Goal: Task Accomplishment & Management: Manage account settings

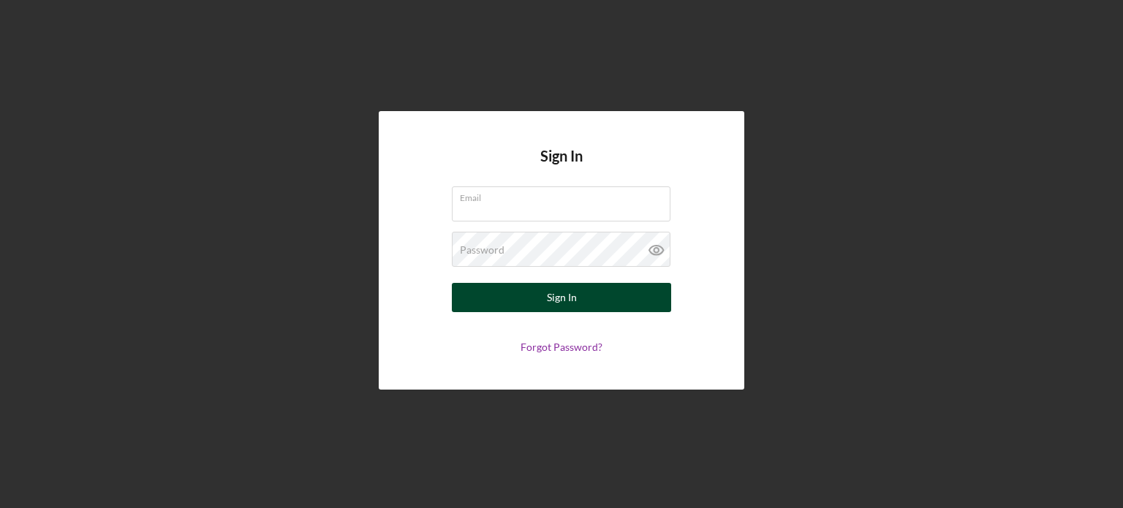
type input "[EMAIL_ADDRESS][DOMAIN_NAME]"
click at [559, 295] on div "Sign In" at bounding box center [562, 297] width 30 height 29
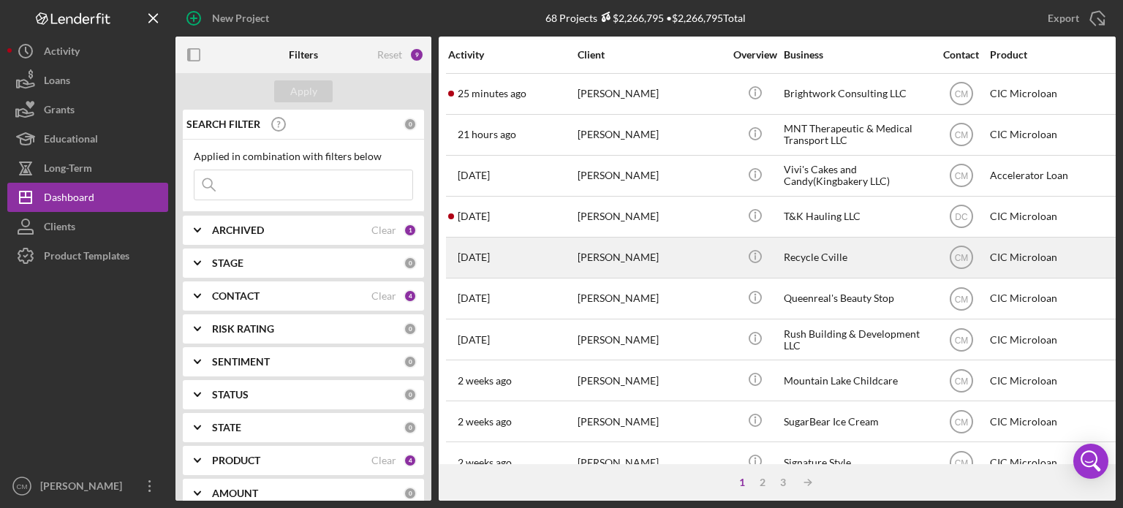
click at [646, 255] on div "[PERSON_NAME]" at bounding box center [651, 257] width 146 height 39
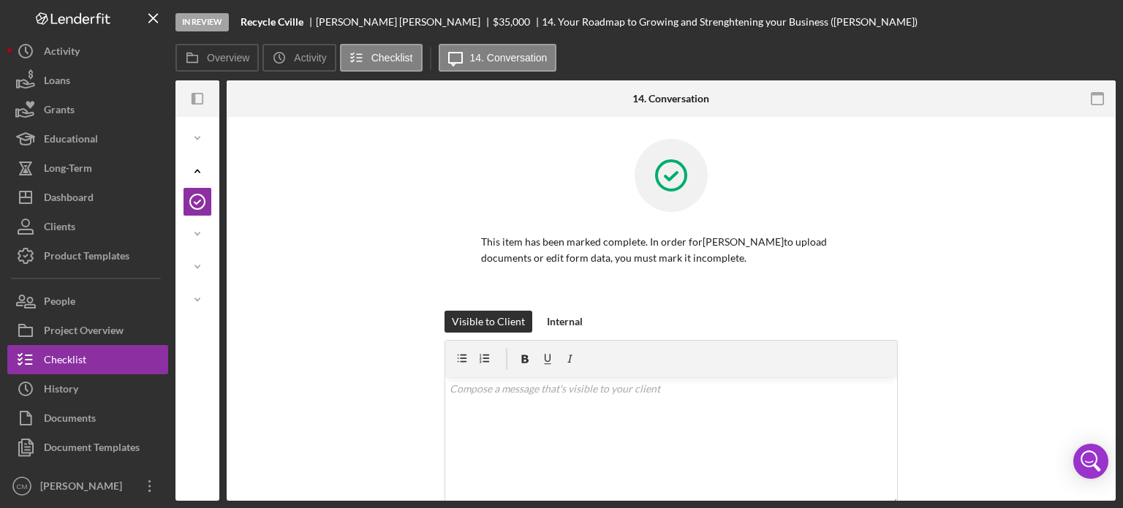
scroll to position [3, 0]
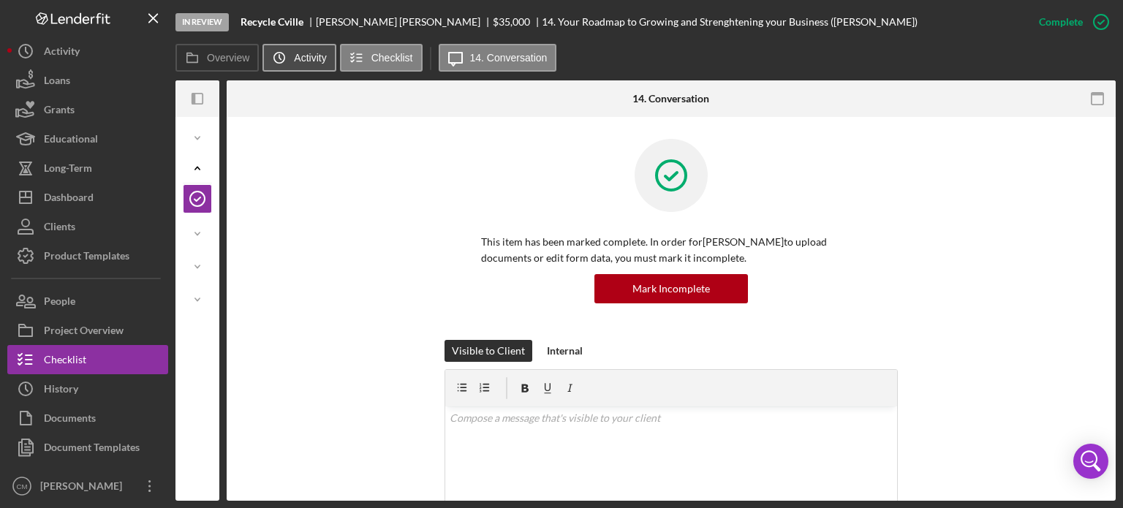
click at [292, 58] on icon "Icon/History" at bounding box center [279, 57] width 29 height 29
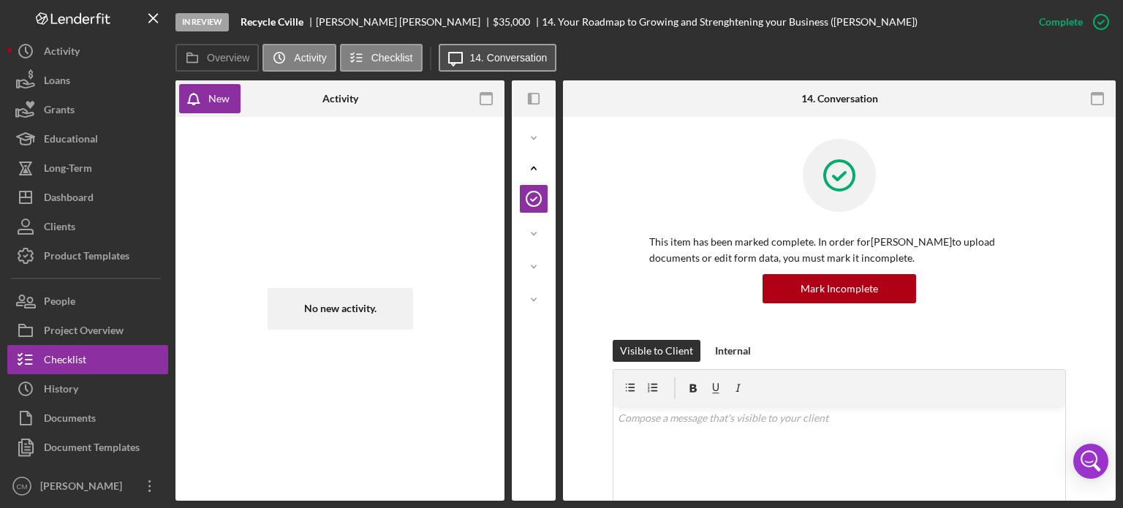
click at [496, 60] on label "14. Conversation" at bounding box center [509, 58] width 78 height 12
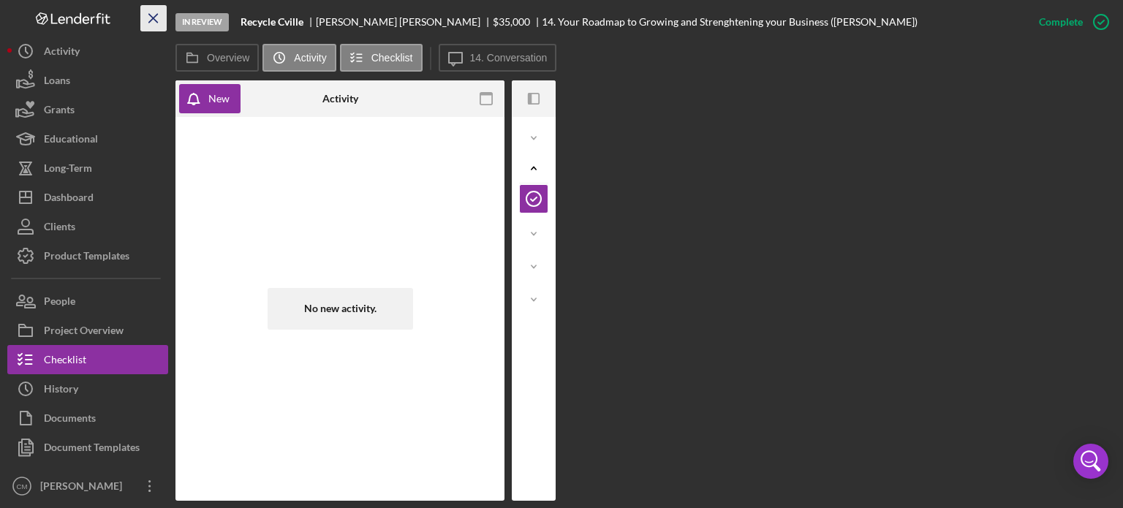
click at [152, 17] on line "button" at bounding box center [153, 18] width 8 height 8
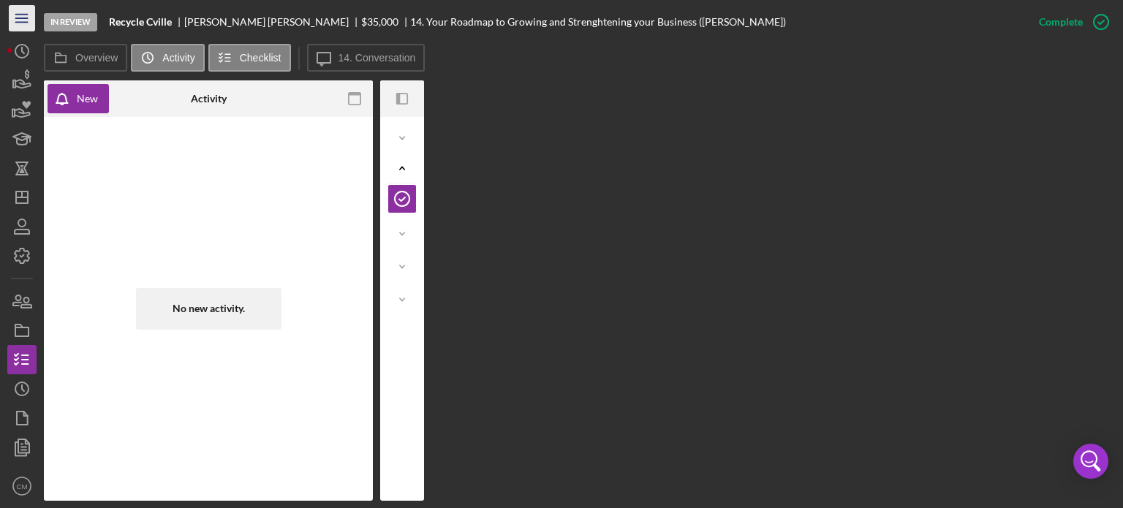
click at [15, 14] on icon "Icon/Menu" at bounding box center [22, 18] width 33 height 33
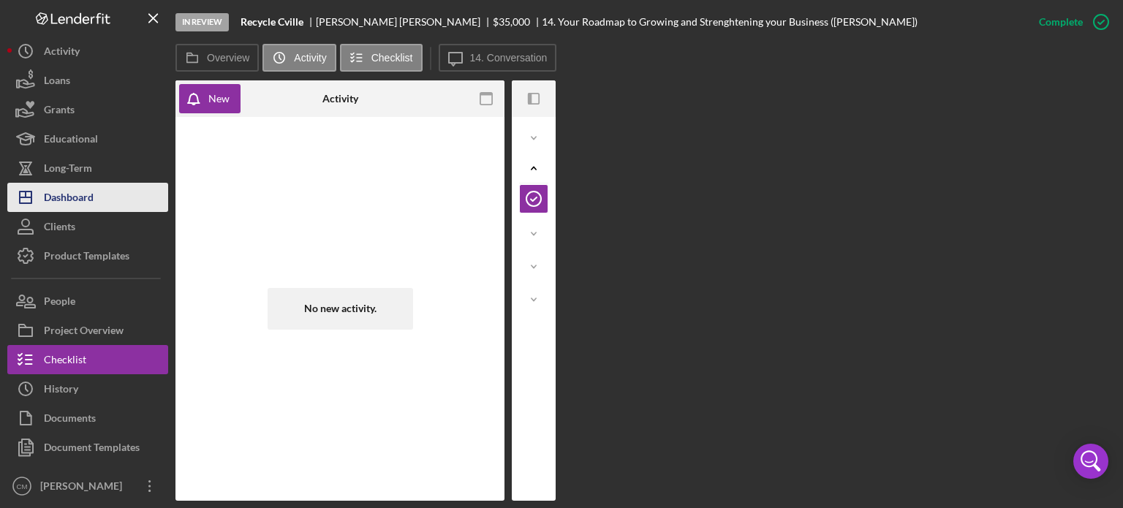
click at [64, 192] on div "Dashboard" at bounding box center [69, 199] width 50 height 33
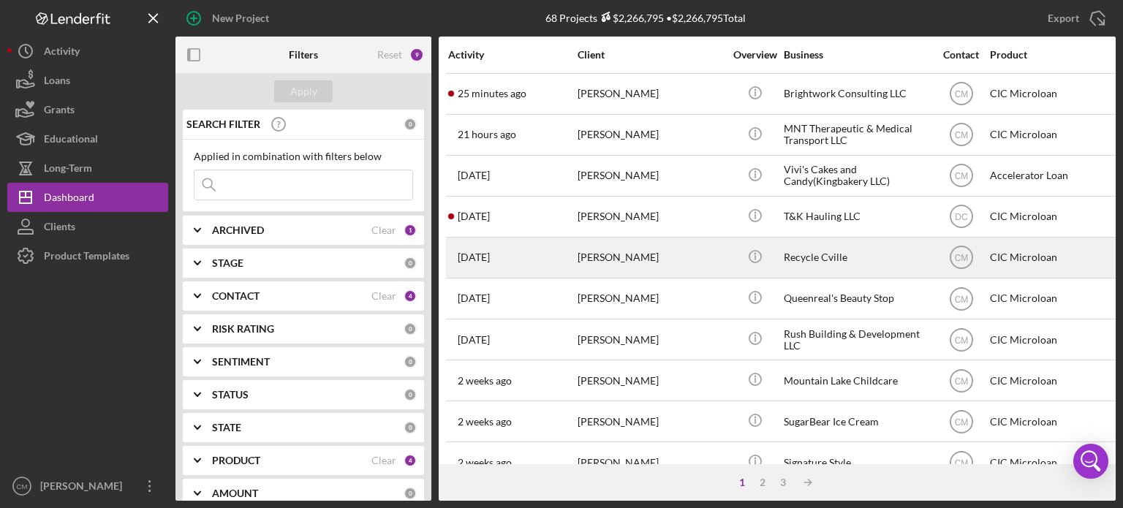
click at [653, 258] on div "[PERSON_NAME]" at bounding box center [651, 257] width 146 height 39
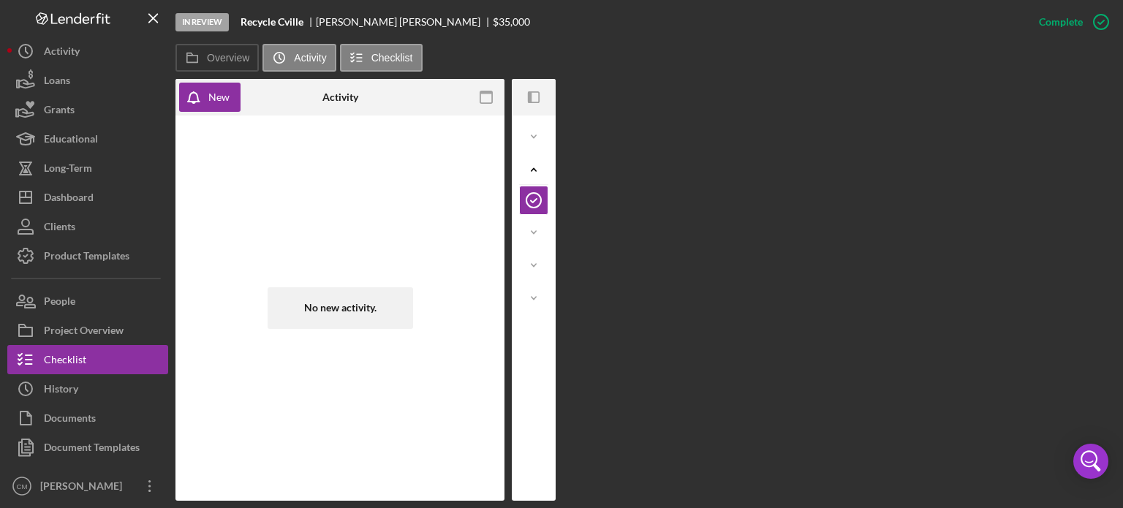
scroll to position [3, 0]
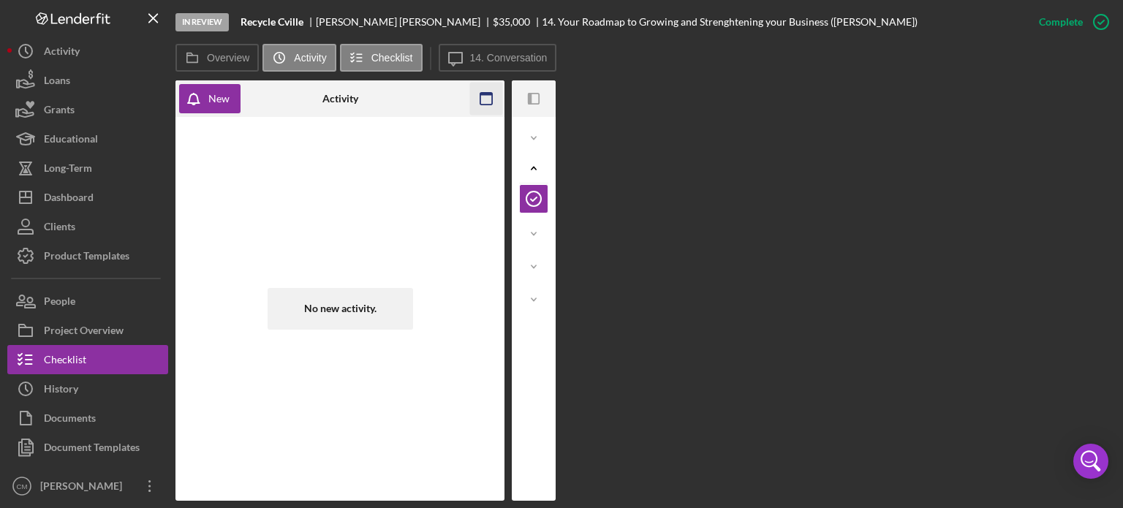
click at [483, 96] on icon "button" at bounding box center [486, 99] width 33 height 33
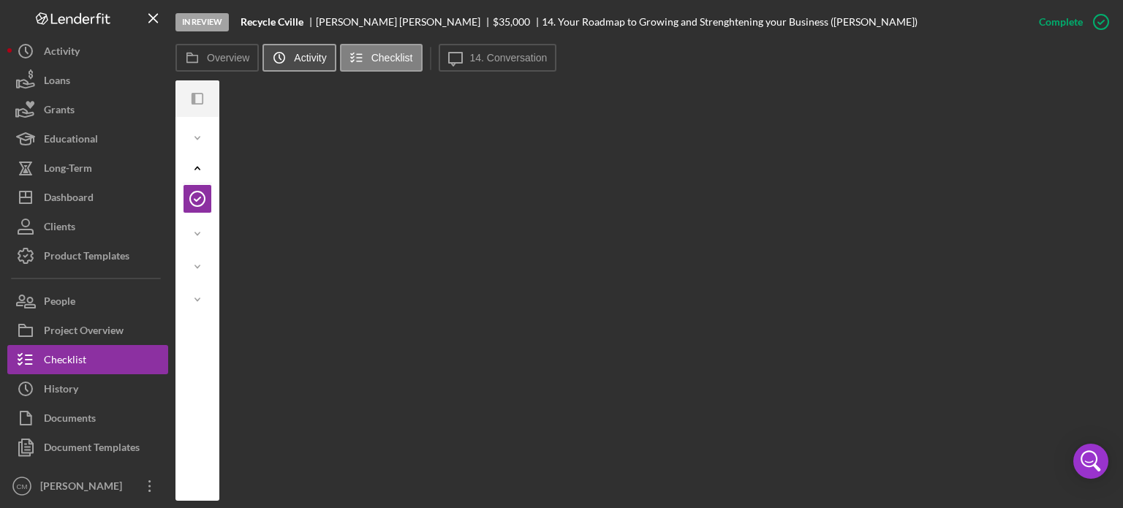
click at [299, 61] on label "Activity" at bounding box center [310, 58] width 32 height 12
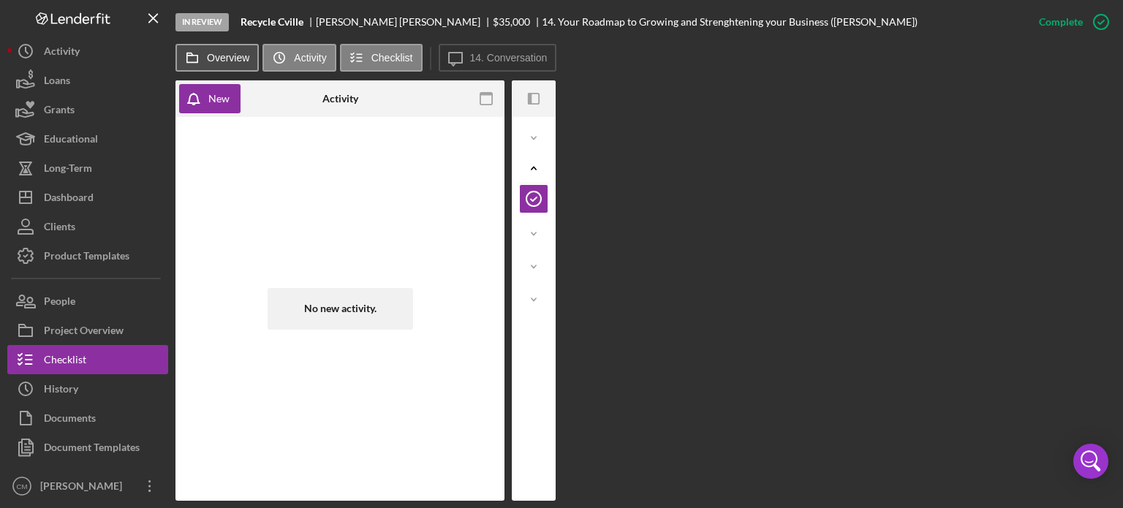
click at [231, 66] on button "Overview" at bounding box center [216, 58] width 83 height 28
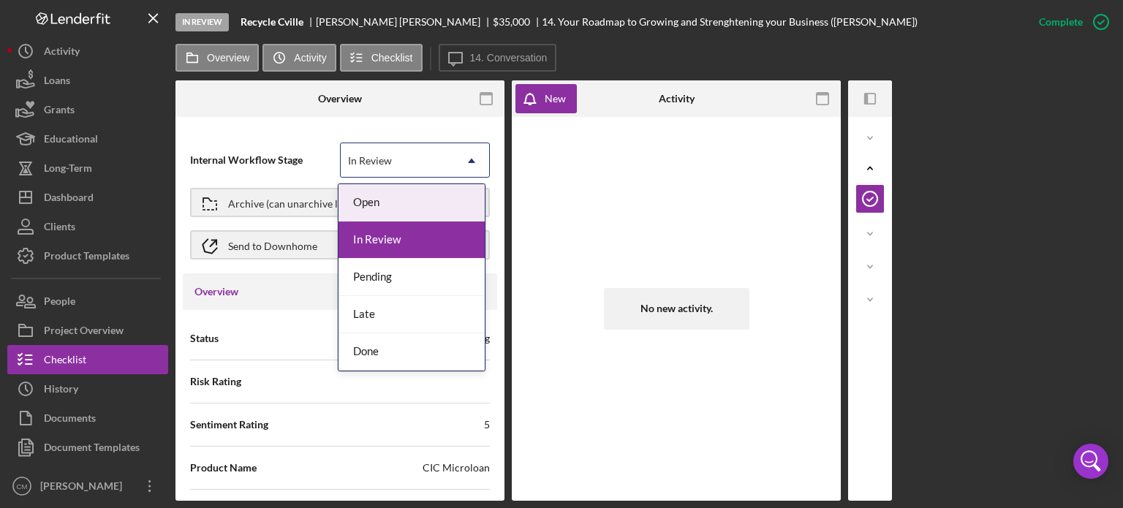
click at [411, 162] on div "In Review" at bounding box center [397, 161] width 113 height 34
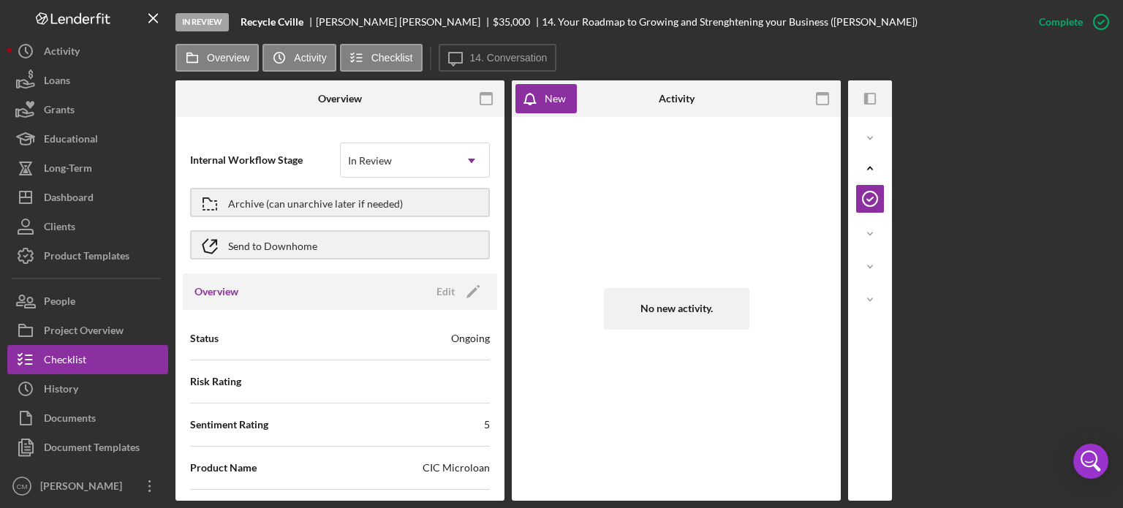
click at [296, 133] on div "Internal Workflow Stage In Review Icon/Dropdown Arrow Archive (can unarchive la…" at bounding box center [340, 203] width 314 height 142
click at [461, 159] on icon "Icon/Dropdown Arrow" at bounding box center [471, 160] width 35 height 35
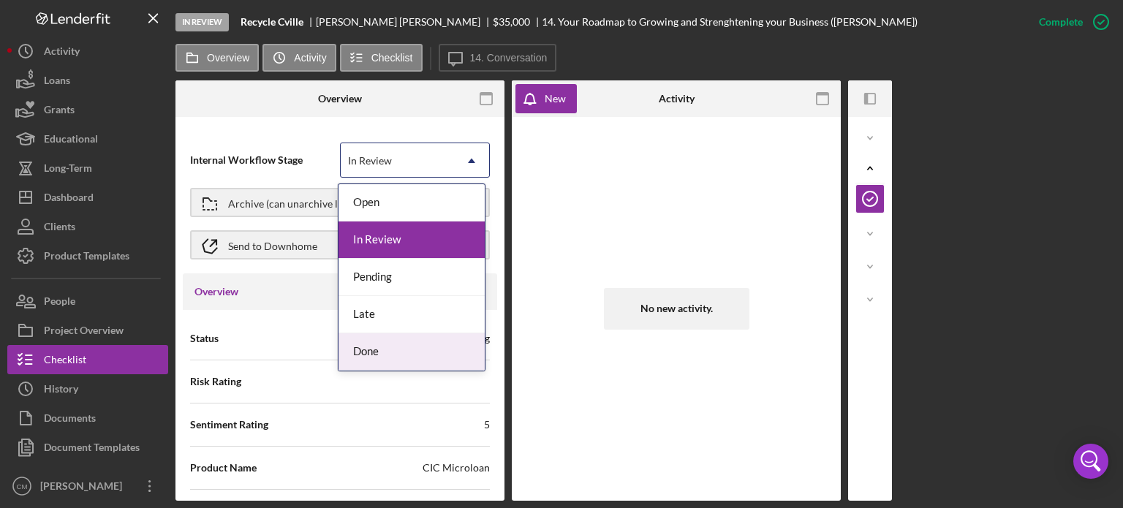
click at [417, 362] on div "Done" at bounding box center [412, 351] width 146 height 37
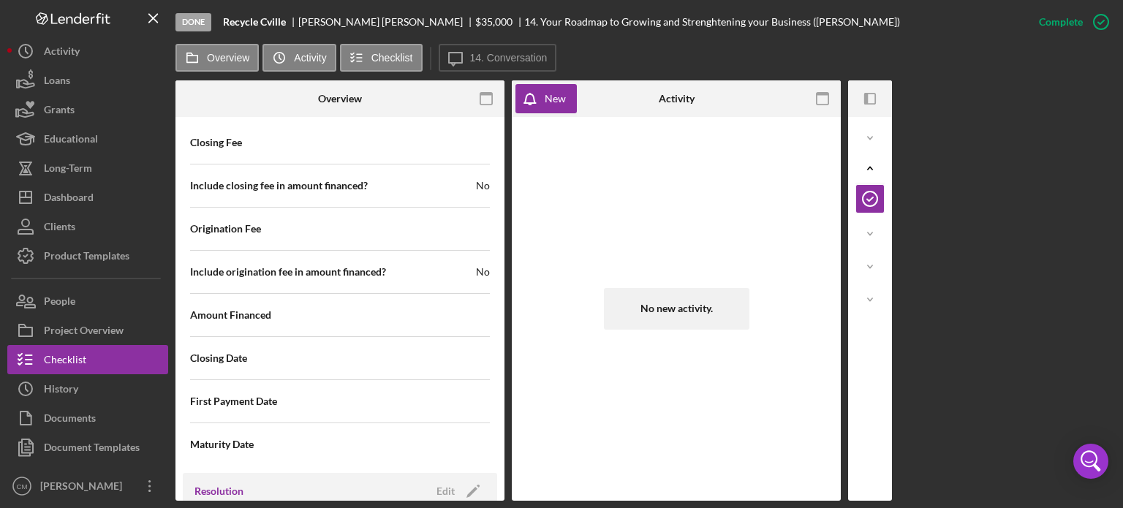
scroll to position [1787, 0]
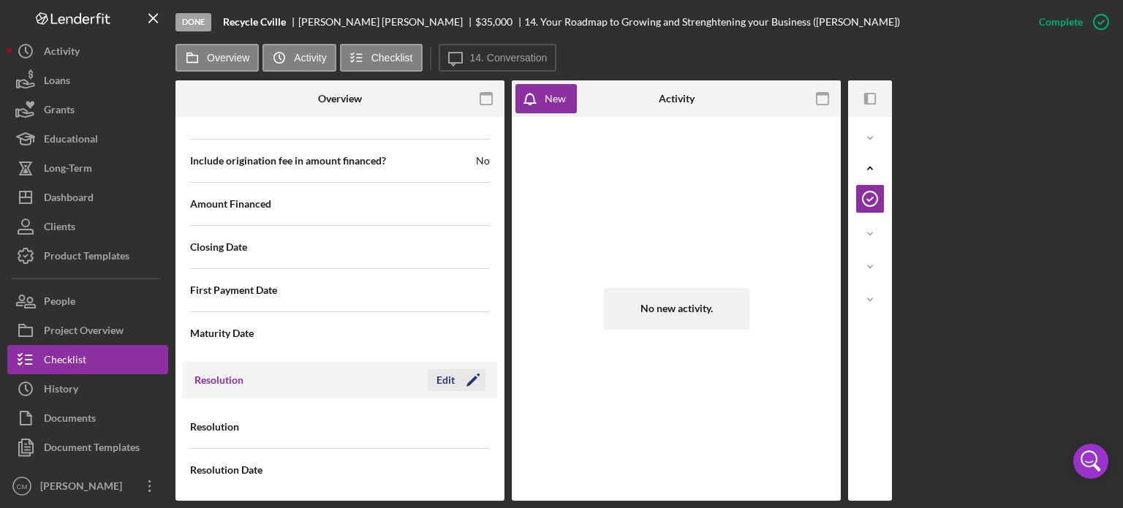
click at [472, 376] on icon "Icon/Edit" at bounding box center [473, 380] width 37 height 37
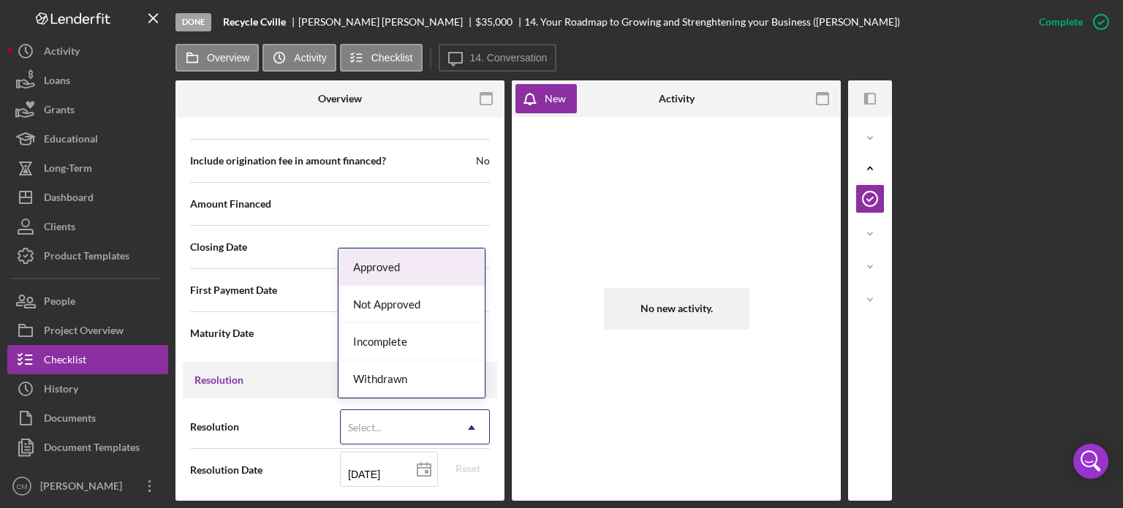
click at [450, 432] on div "Select... Icon/Dropdown Arrow" at bounding box center [415, 426] width 150 height 35
click at [406, 271] on div "Approved" at bounding box center [412, 267] width 146 height 37
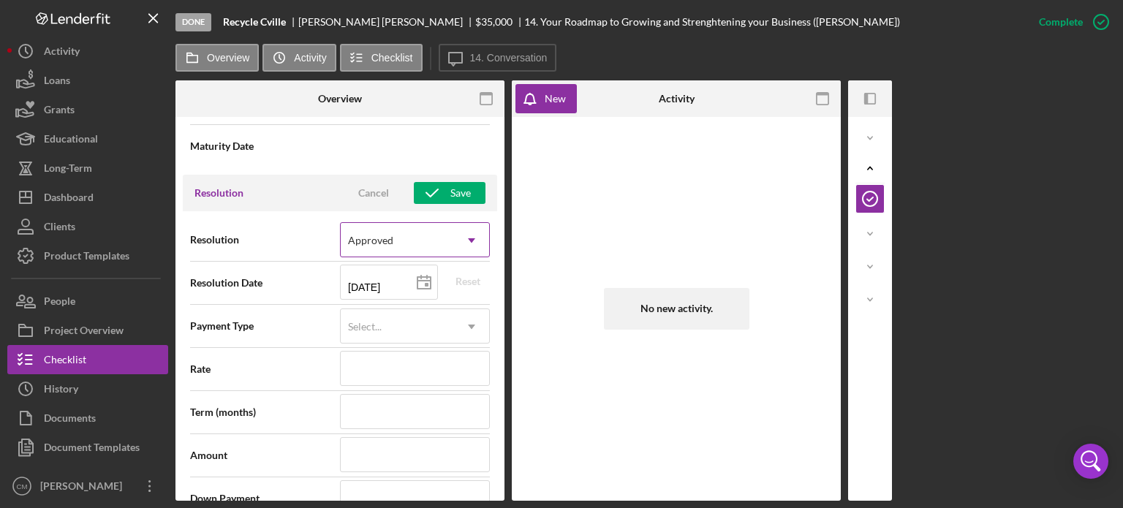
scroll to position [1980, 0]
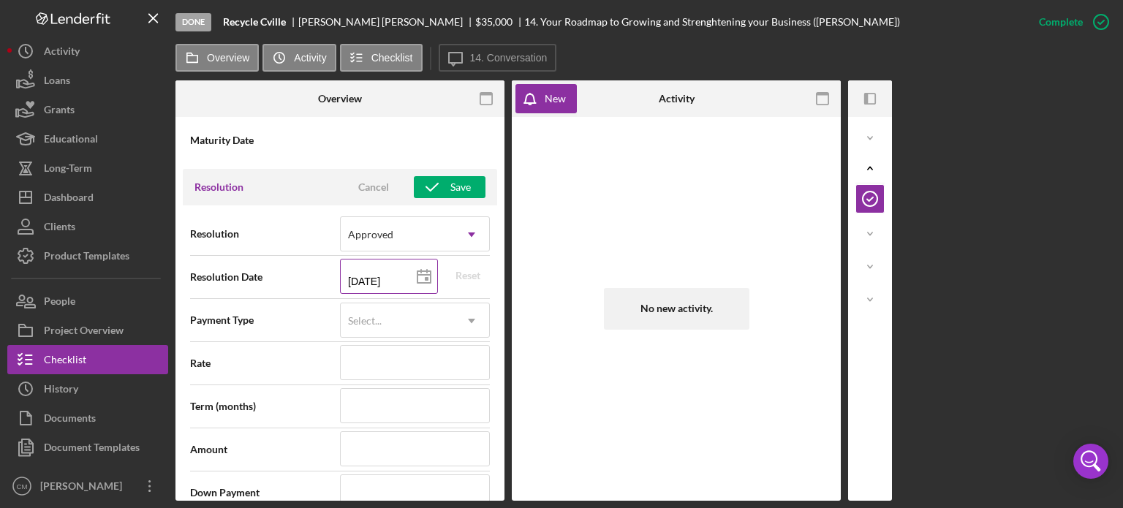
click at [421, 271] on icon at bounding box center [424, 277] width 37 height 37
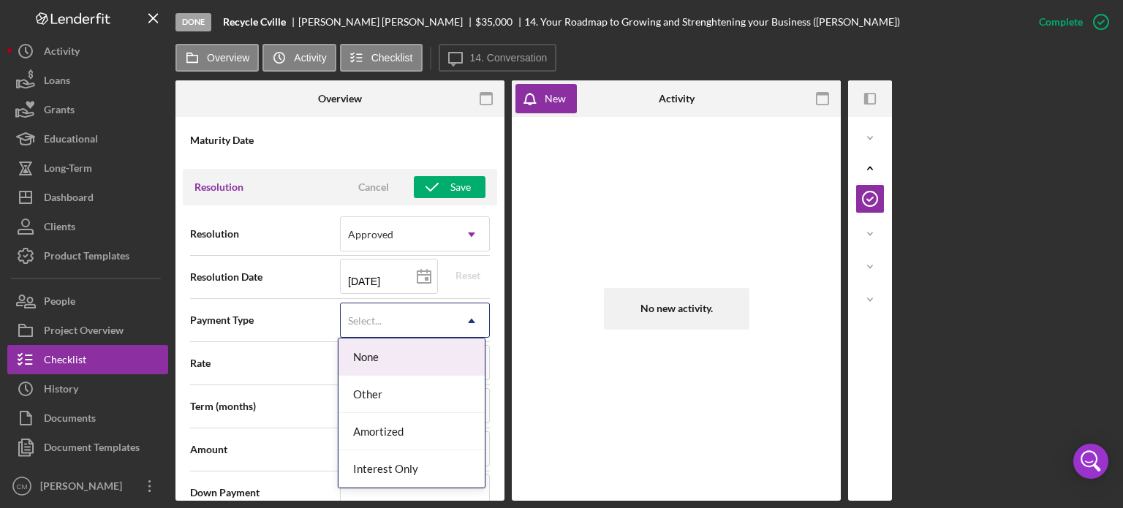
click at [447, 320] on div "Select..." at bounding box center [397, 321] width 113 height 34
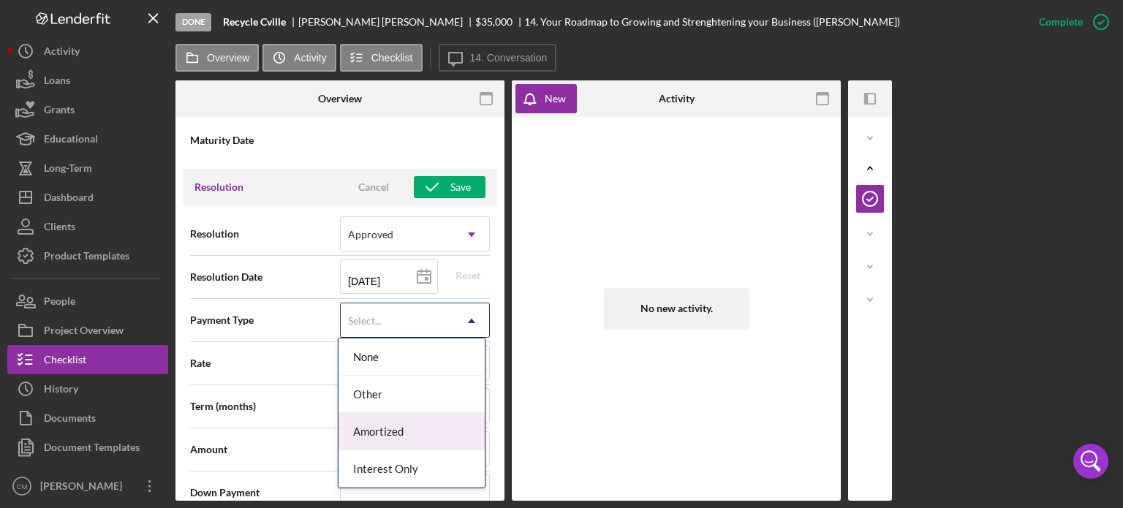
click at [428, 430] on div "Amortized" at bounding box center [412, 431] width 146 height 37
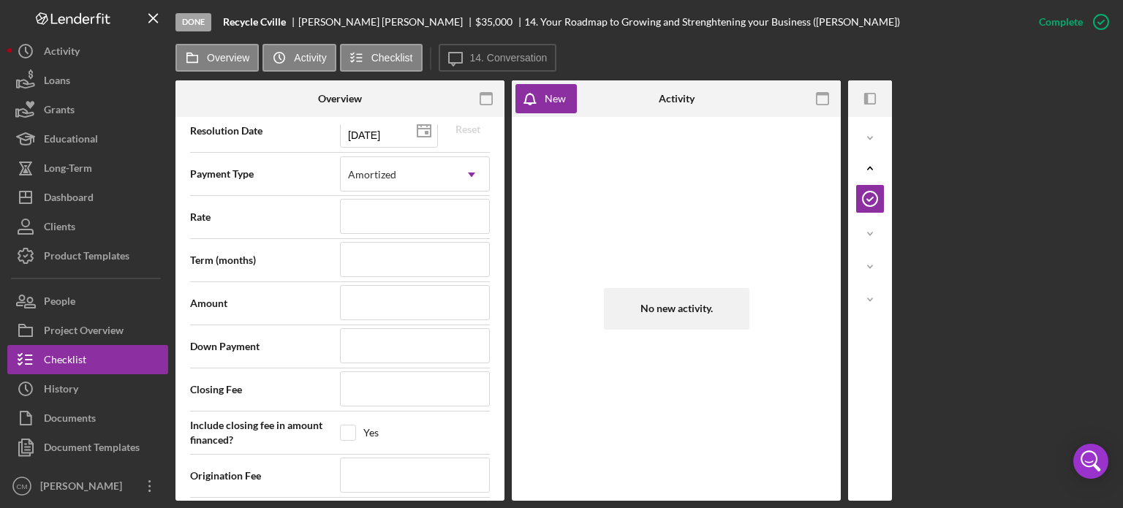
scroll to position [2135, 0]
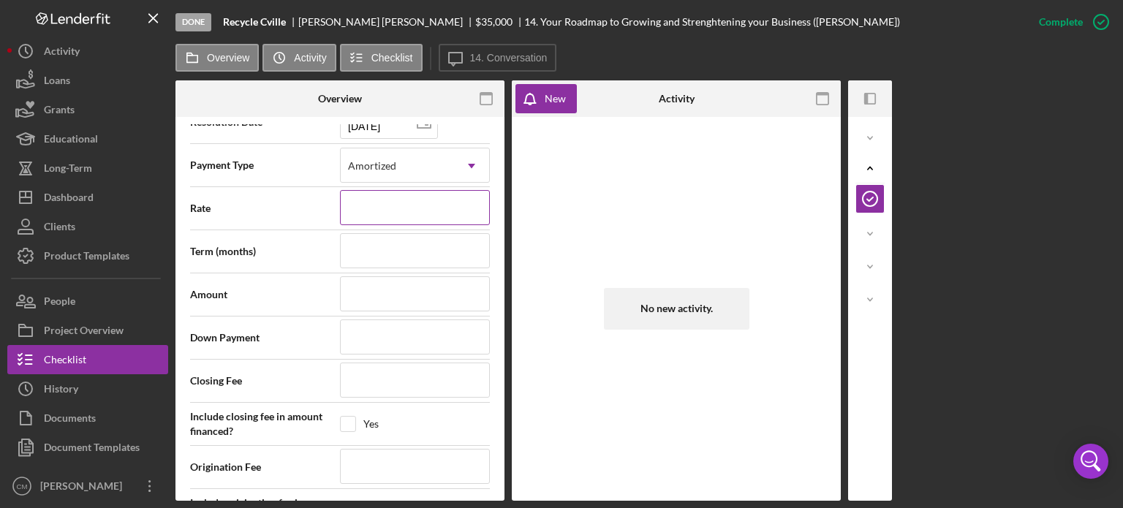
click at [436, 201] on input at bounding box center [415, 207] width 150 height 35
type input "7.750%"
click at [404, 248] on input at bounding box center [415, 250] width 150 height 35
click at [500, 230] on div "Internal Workflow Stage Done Icon/Dropdown Arrow Archive (can unarchive later i…" at bounding box center [339, 312] width 329 height 377
click at [405, 292] on input at bounding box center [415, 293] width 150 height 35
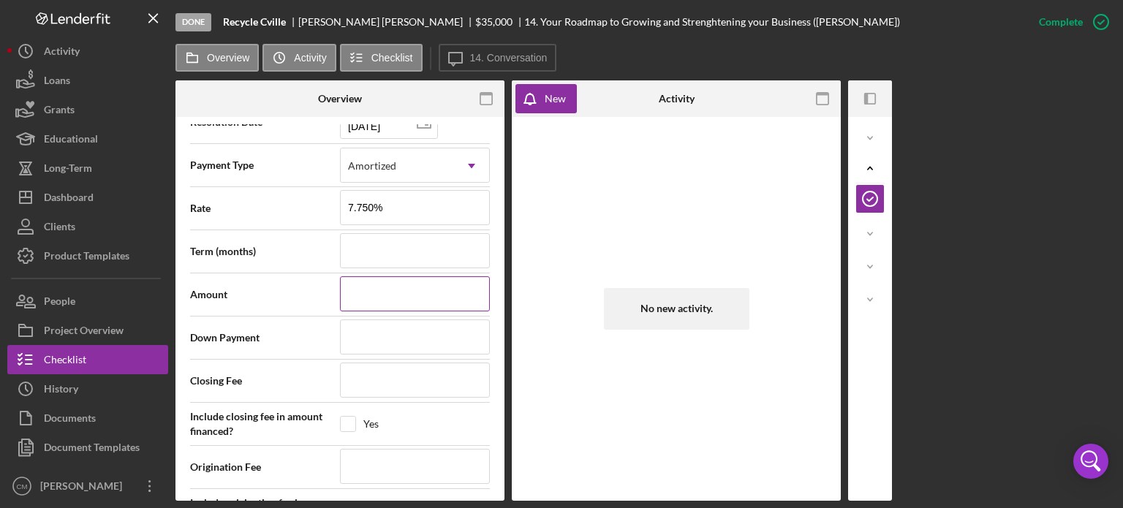
type input "$3"
type input "$35"
type input "$35,000"
click at [422, 383] on input at bounding box center [415, 380] width 150 height 35
type input "$7"
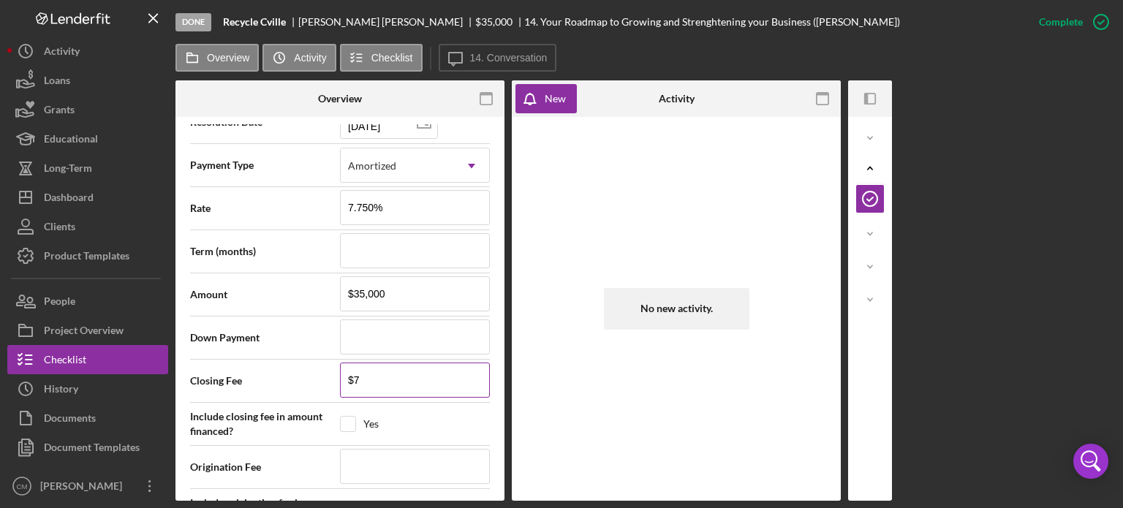
type input "$70"
type input "$700"
click at [437, 416] on div "Yes" at bounding box center [415, 424] width 150 height 16
checkbox input "true"
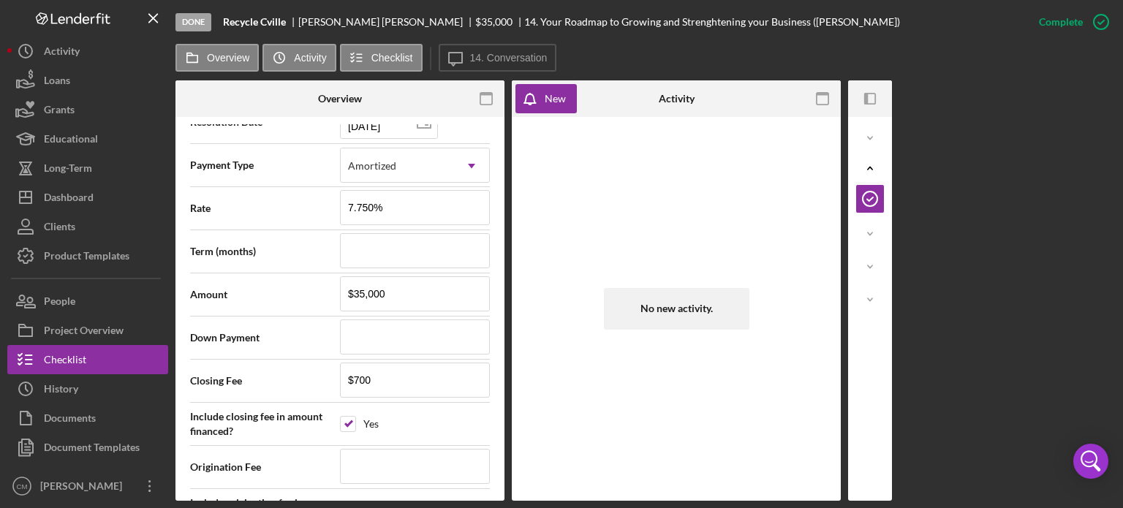
scroll to position [2245, 0]
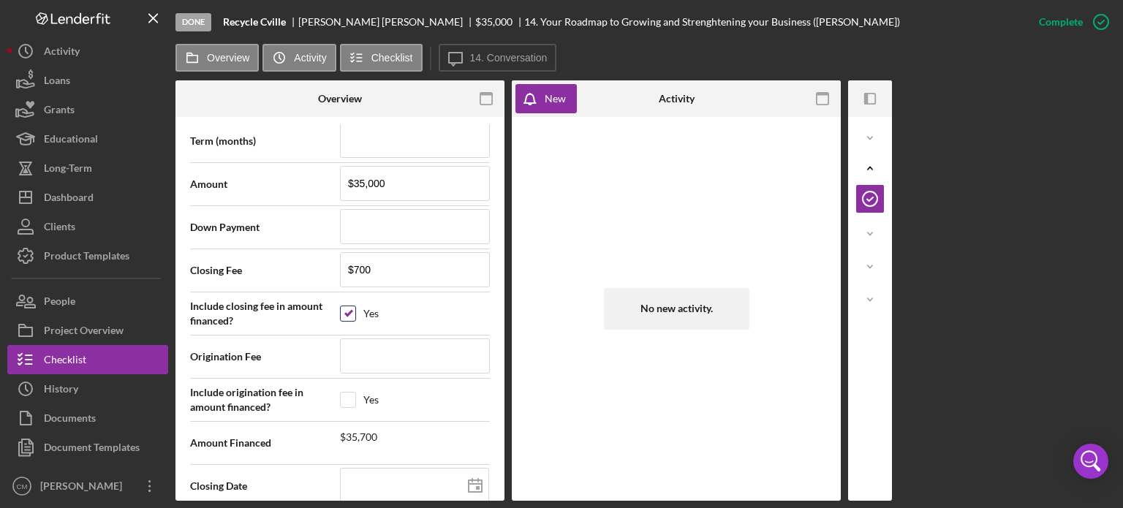
click at [349, 306] on input "checkbox" at bounding box center [348, 313] width 15 height 15
checkbox input "false"
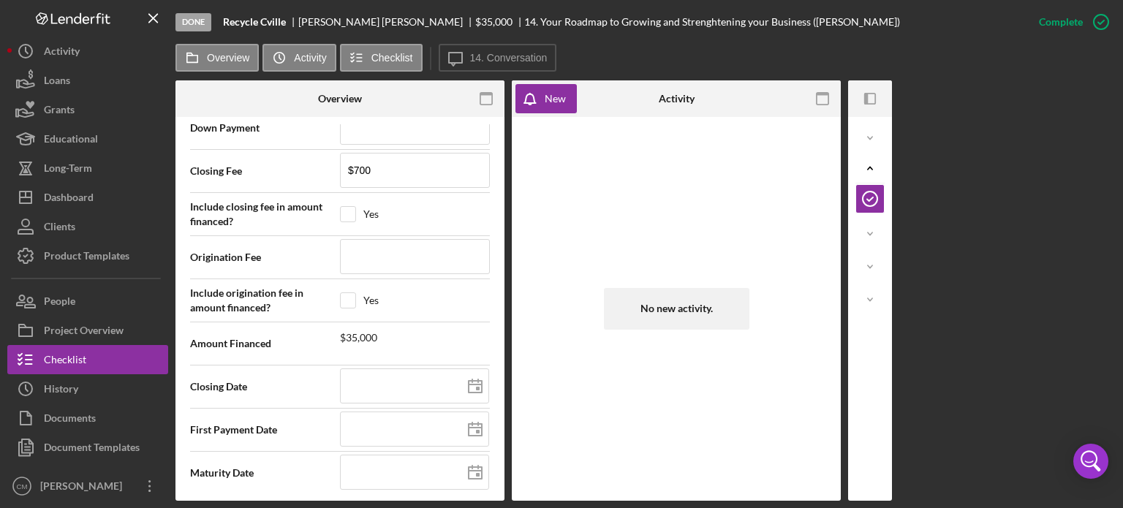
scroll to position [2346, 0]
click at [469, 380] on polygon at bounding box center [475, 386] width 13 height 12
type input "[DATE]"
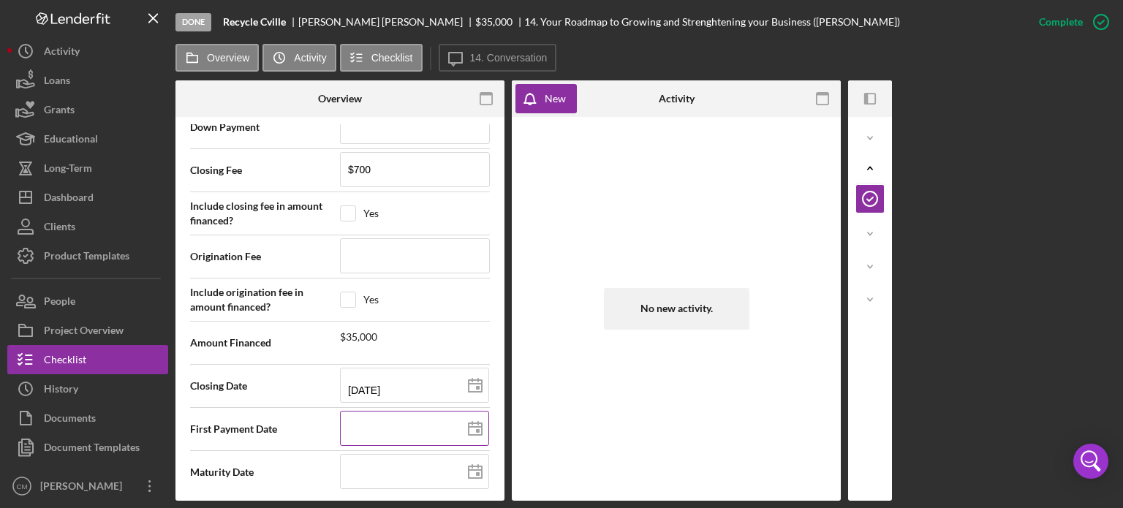
click at [476, 429] on rect at bounding box center [478, 431] width 4 height 4
type input "[DATE]"
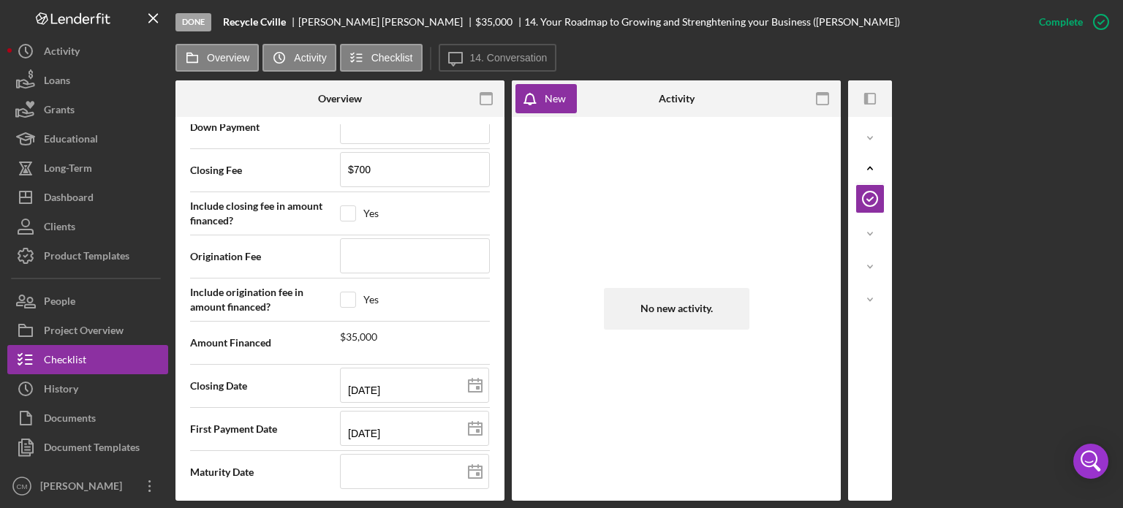
type input "[DATE]"
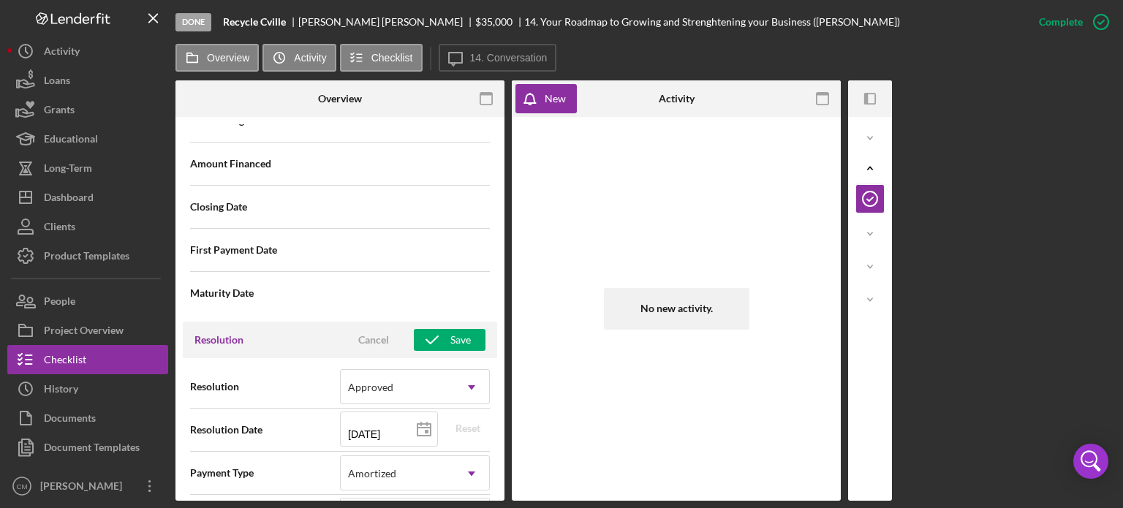
scroll to position [1824, 0]
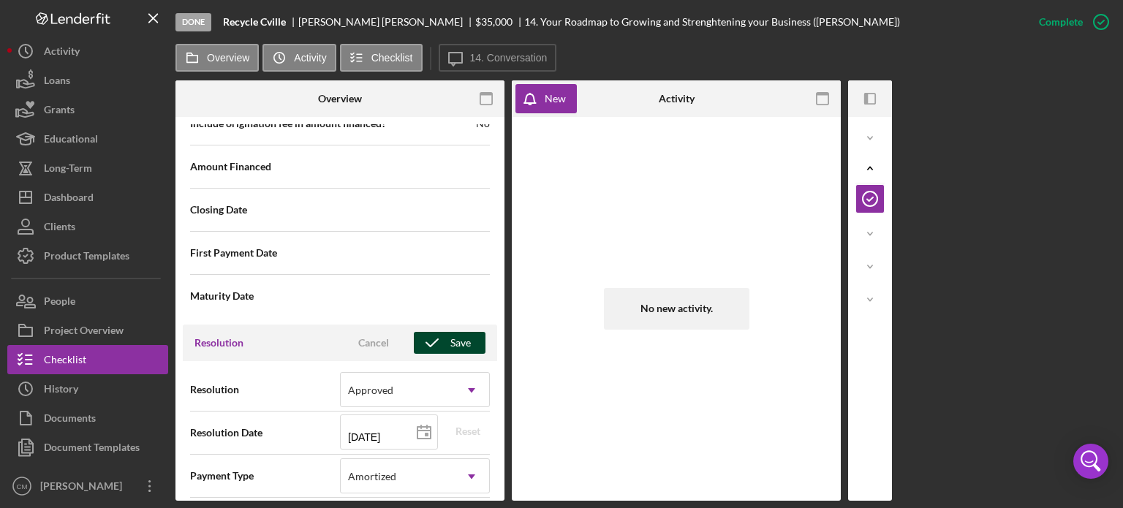
click at [450, 345] on div "Save" at bounding box center [460, 343] width 20 height 22
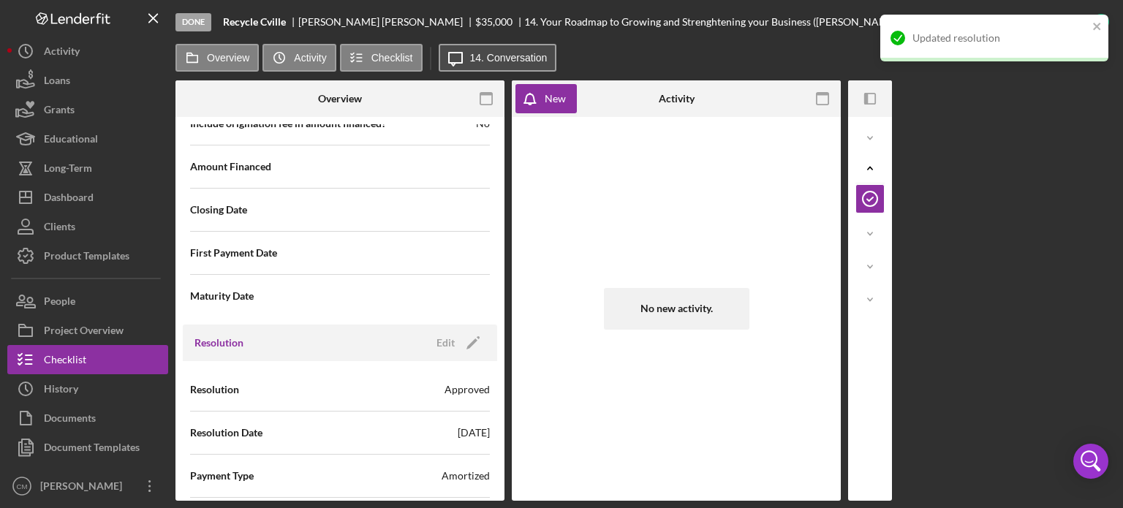
click at [506, 61] on label "14. Conversation" at bounding box center [509, 58] width 78 height 12
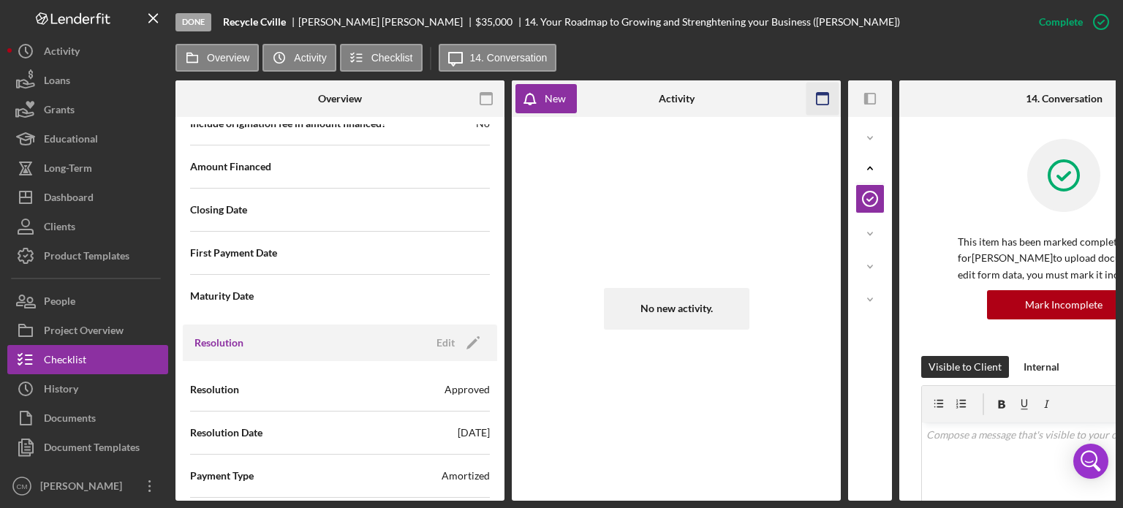
click at [827, 104] on icon "button" at bounding box center [823, 99] width 33 height 33
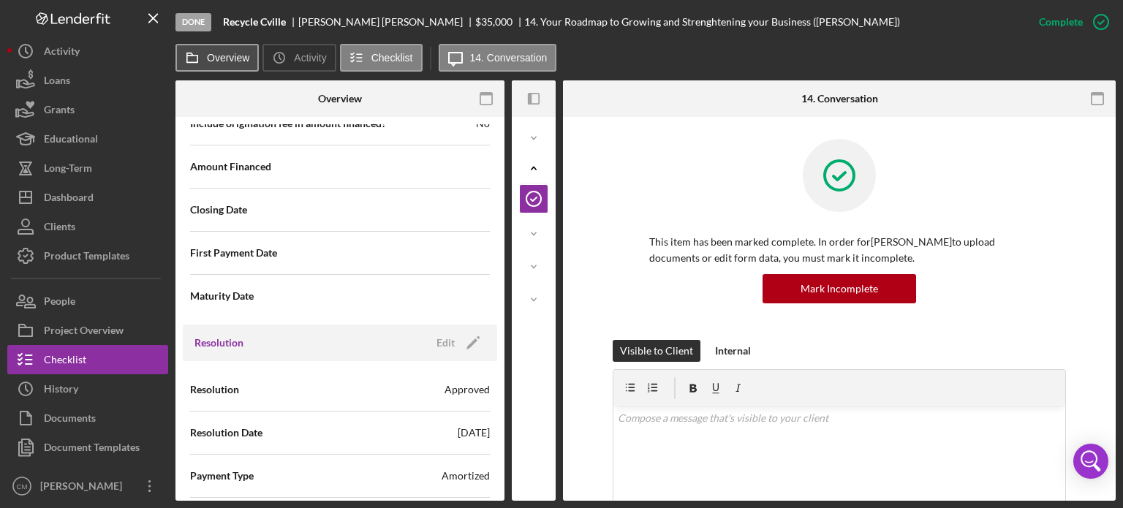
click at [234, 61] on label "Overview" at bounding box center [228, 58] width 42 height 12
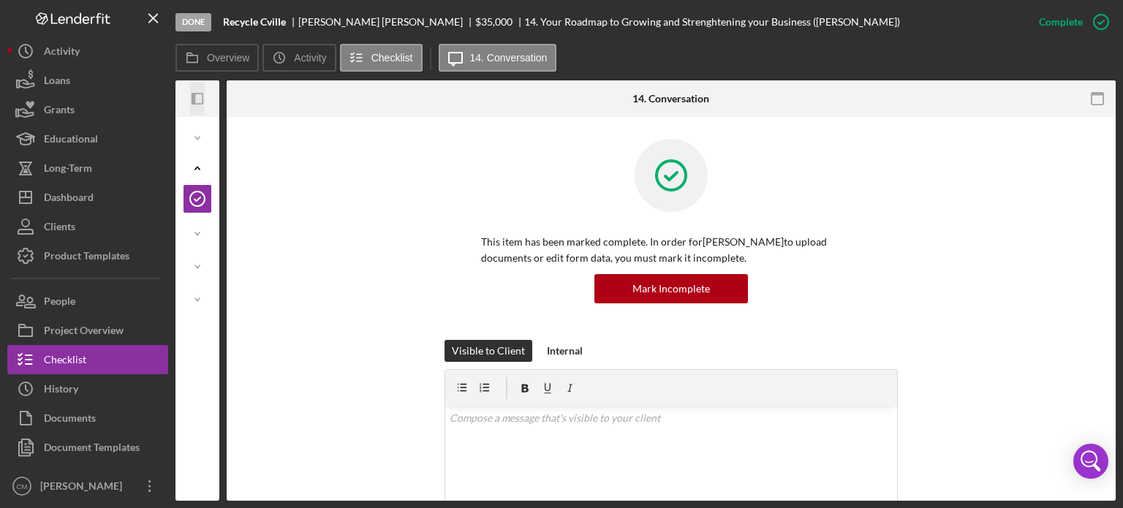
click at [197, 102] on icon "Icon/Panel Side Expand" at bounding box center [197, 99] width 33 height 33
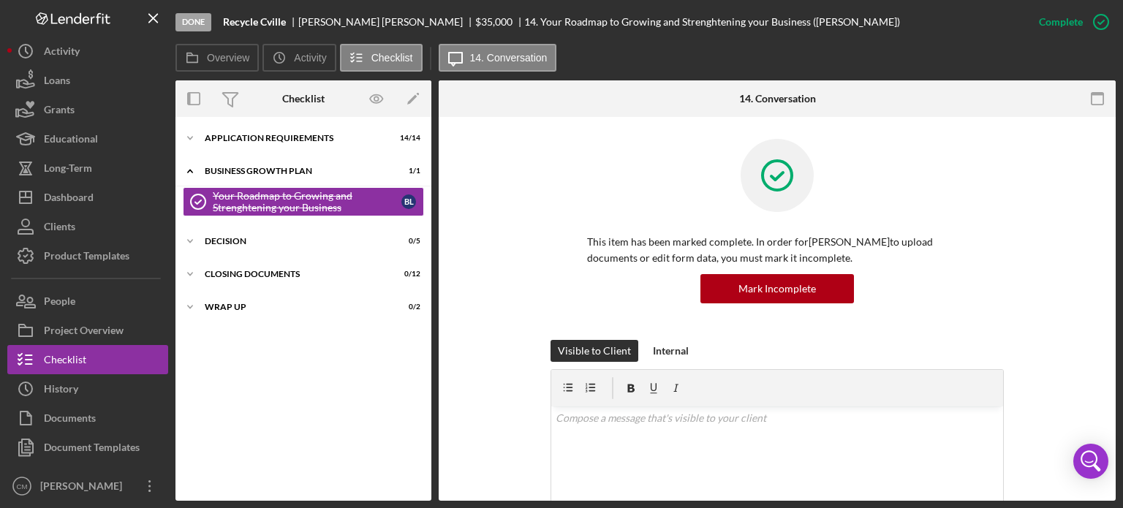
scroll to position [0, 0]
click at [247, 239] on div "Decision" at bounding box center [309, 241] width 208 height 9
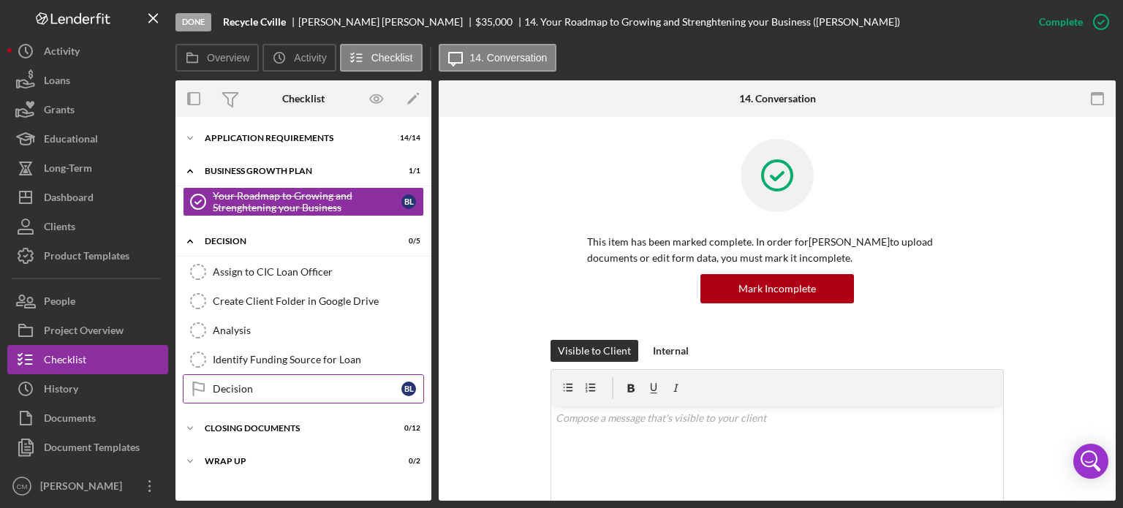
click at [272, 386] on div "Decision" at bounding box center [307, 389] width 189 height 12
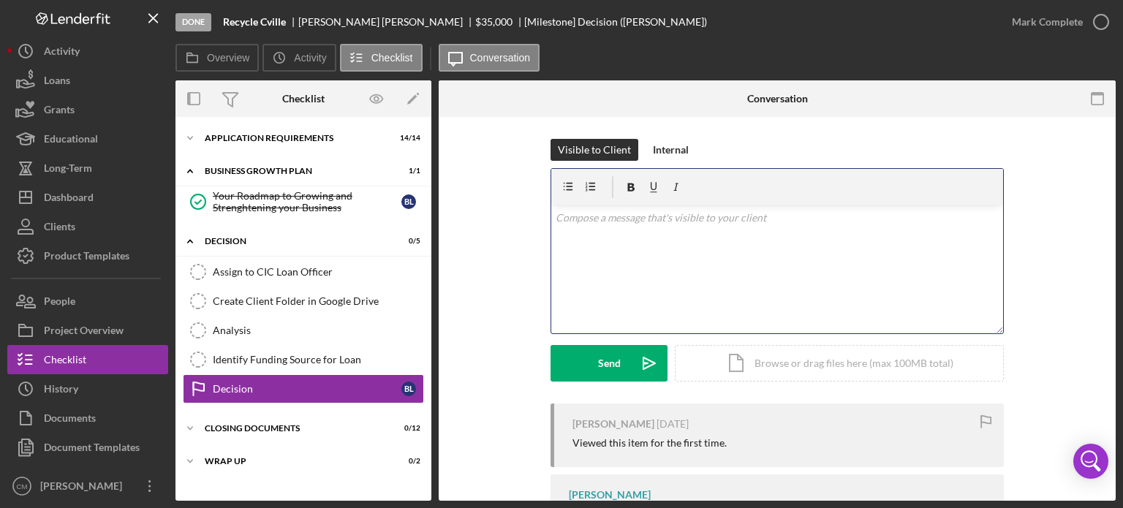
click at [643, 245] on div "v Color teal Color pink Remove color Add row above Add row below Add column bef…" at bounding box center [777, 269] width 452 height 128
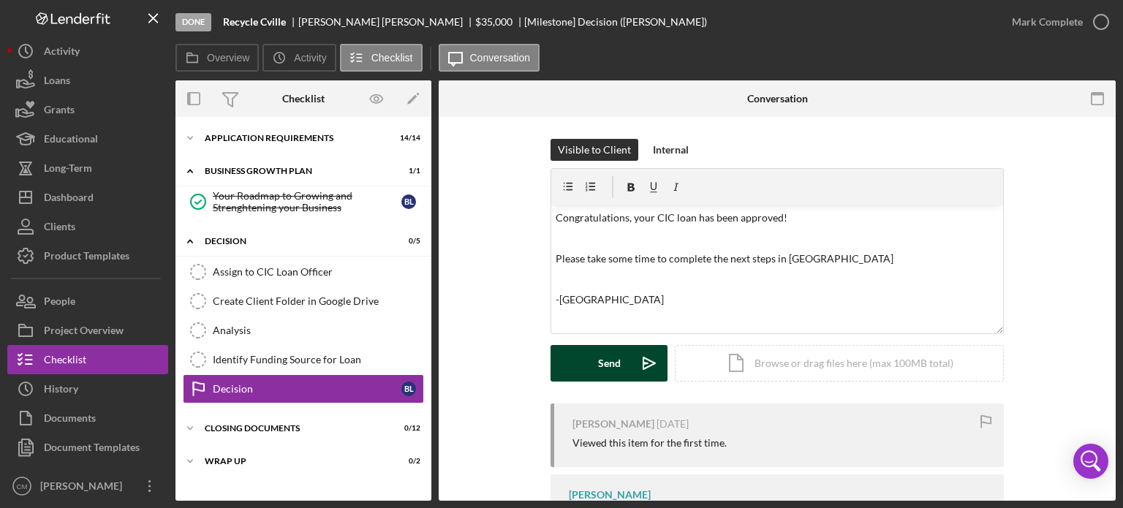
click at [623, 374] on button "Send Icon/icon-invite-send" at bounding box center [609, 363] width 117 height 37
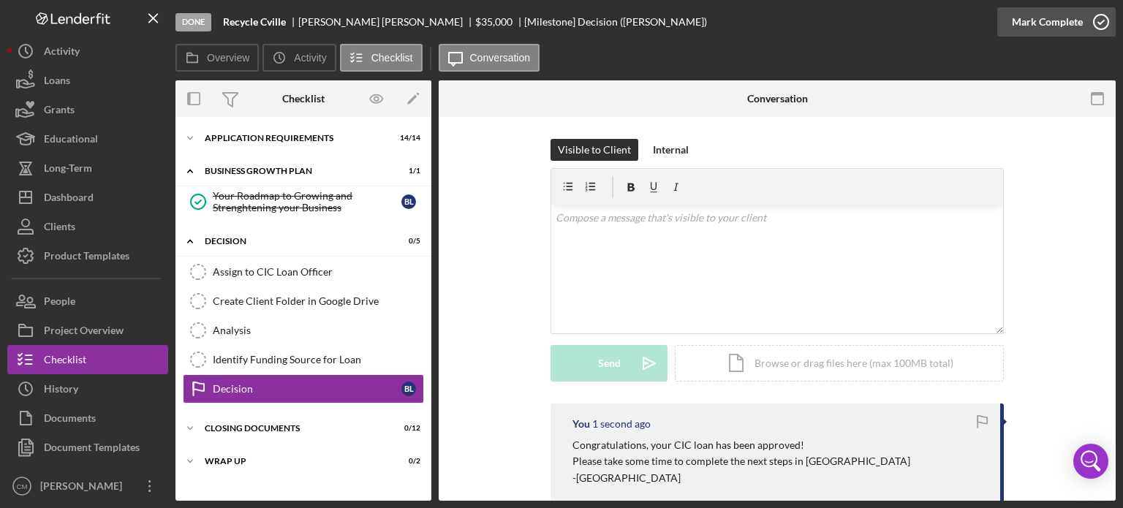
click at [1103, 23] on icon "button" at bounding box center [1101, 22] width 37 height 37
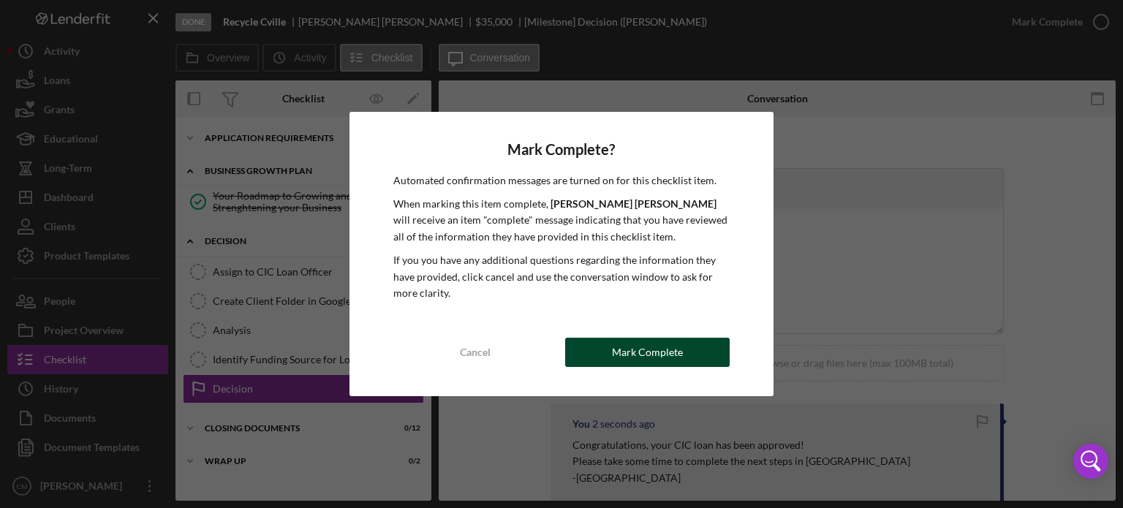
click at [647, 351] on div "Mark Complete" at bounding box center [647, 352] width 71 height 29
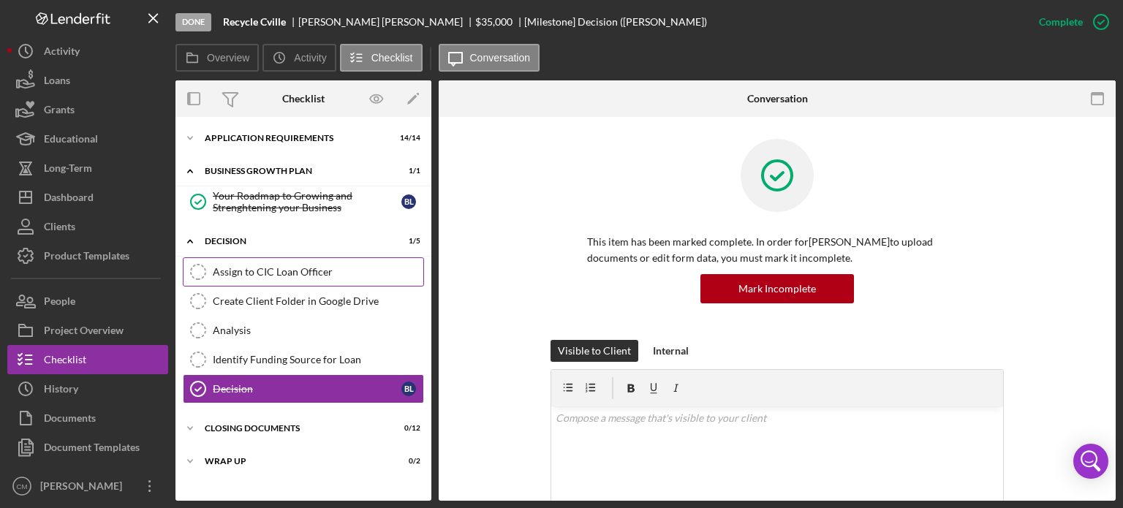
click at [282, 273] on div "Assign to CIC Loan Officer" at bounding box center [318, 272] width 211 height 12
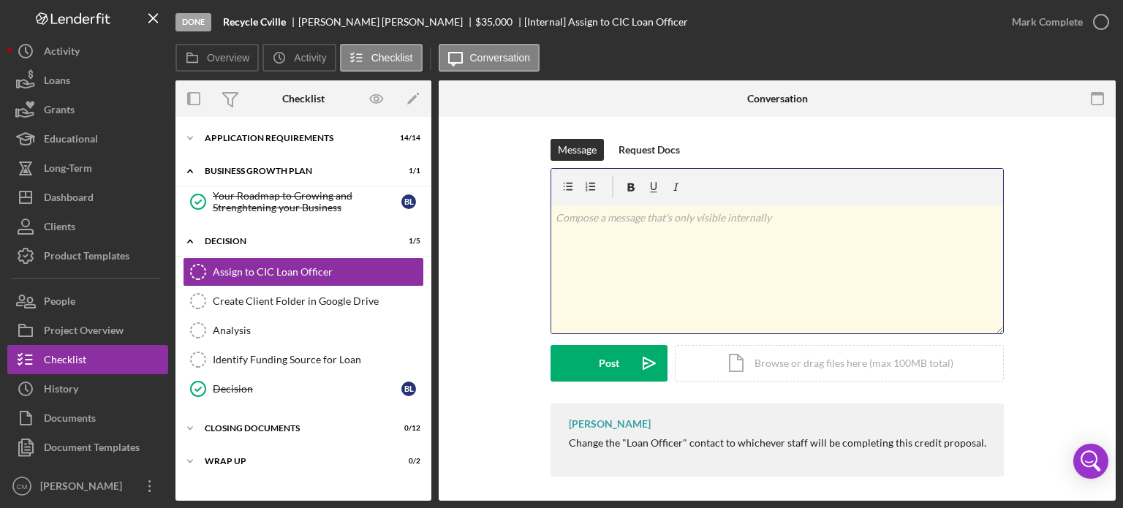
click at [635, 277] on div "v Color teal Color pink Remove color Add row above Add row below Add column bef…" at bounding box center [777, 269] width 452 height 128
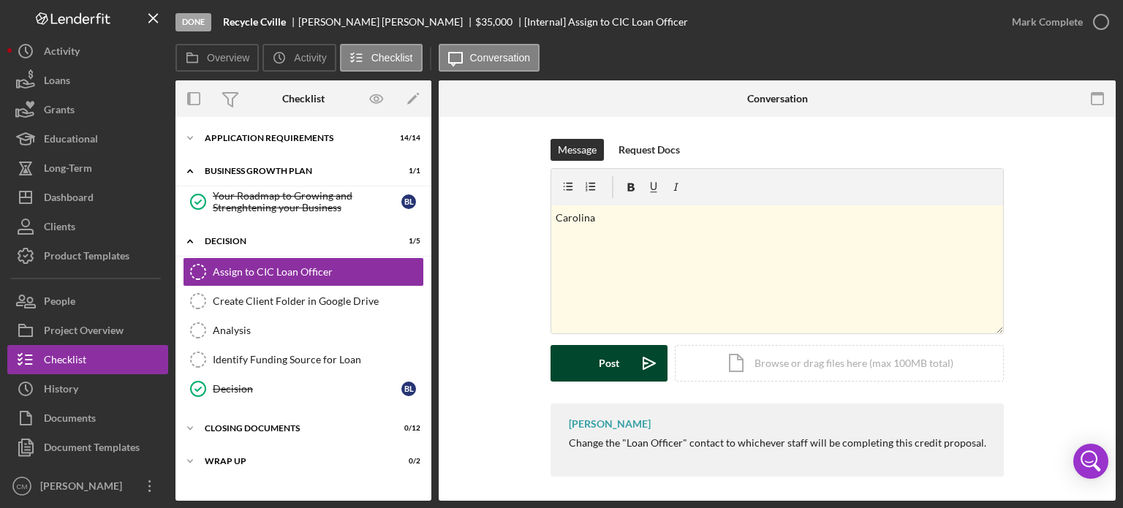
click at [621, 378] on button "Post Icon/icon-invite-send" at bounding box center [609, 363] width 117 height 37
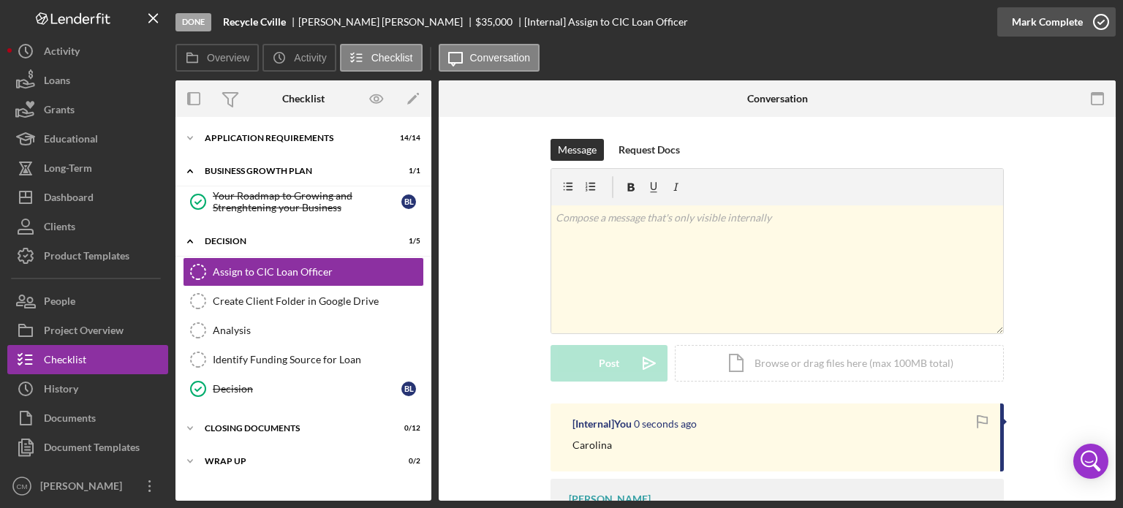
click at [1097, 22] on icon "button" at bounding box center [1101, 22] width 37 height 37
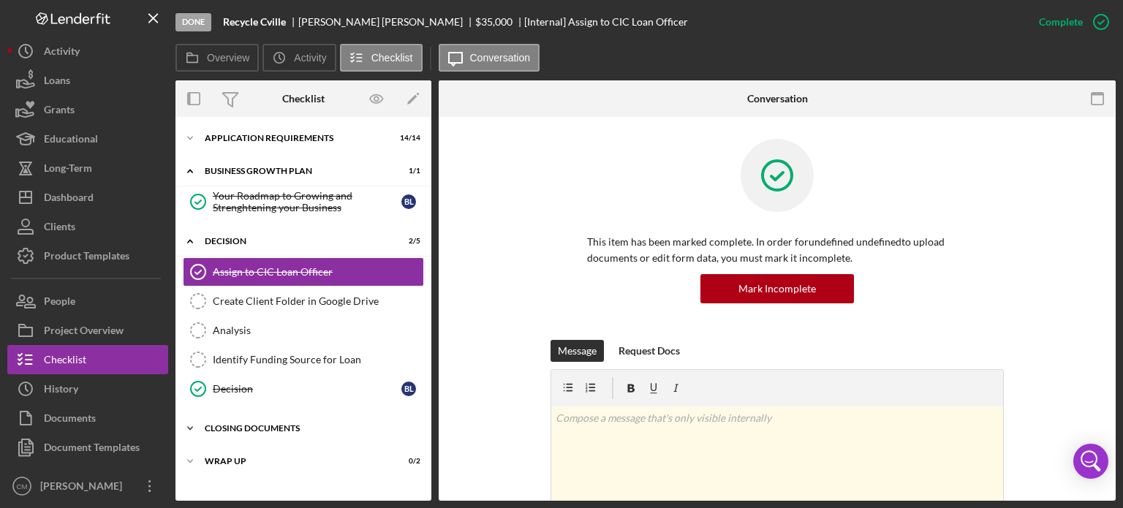
click at [193, 431] on icon "Icon/Expander" at bounding box center [189, 428] width 29 height 29
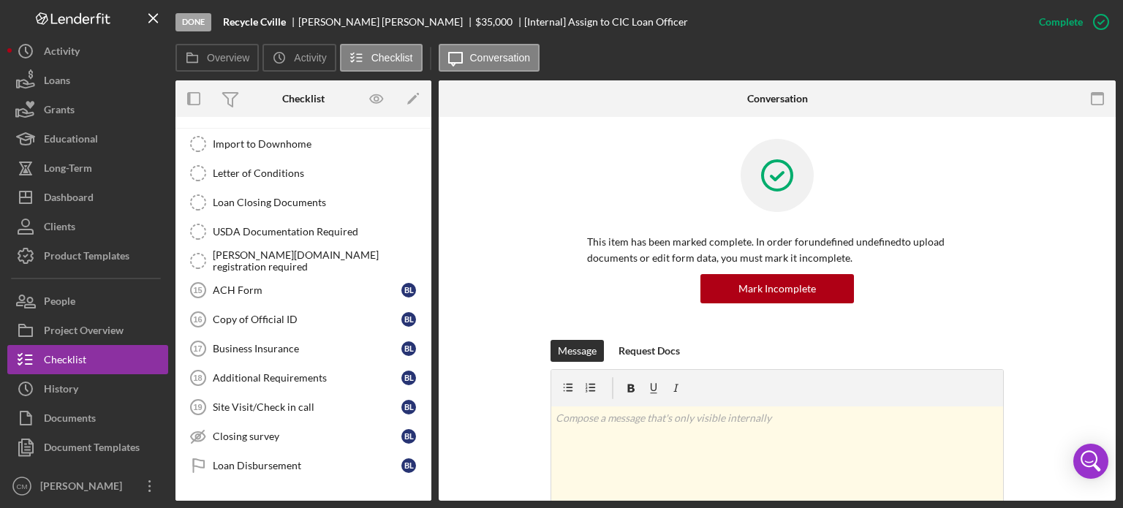
scroll to position [336, 0]
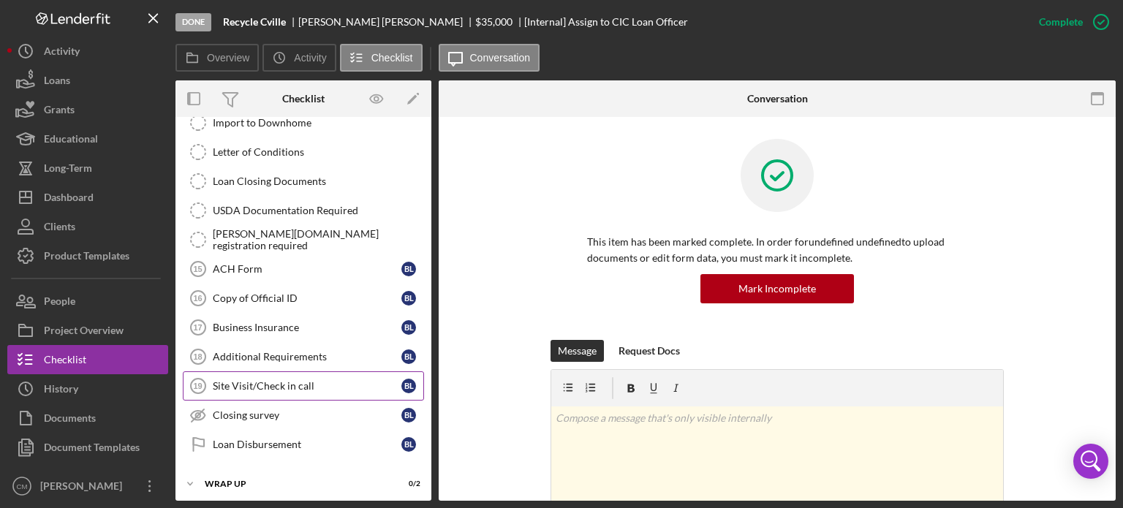
click at [307, 385] on div "Site Visit/Check in call" at bounding box center [307, 386] width 189 height 12
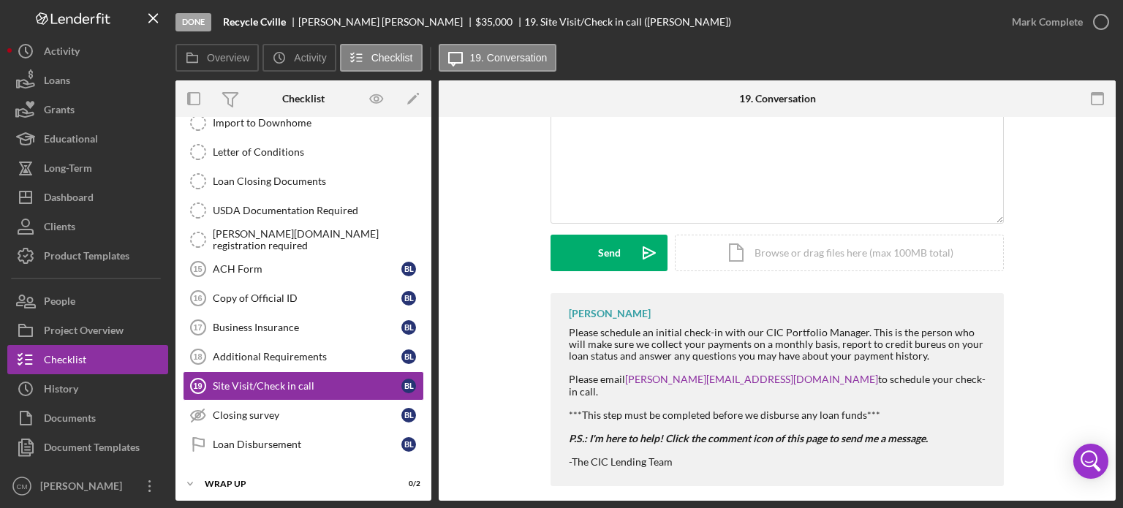
scroll to position [113, 0]
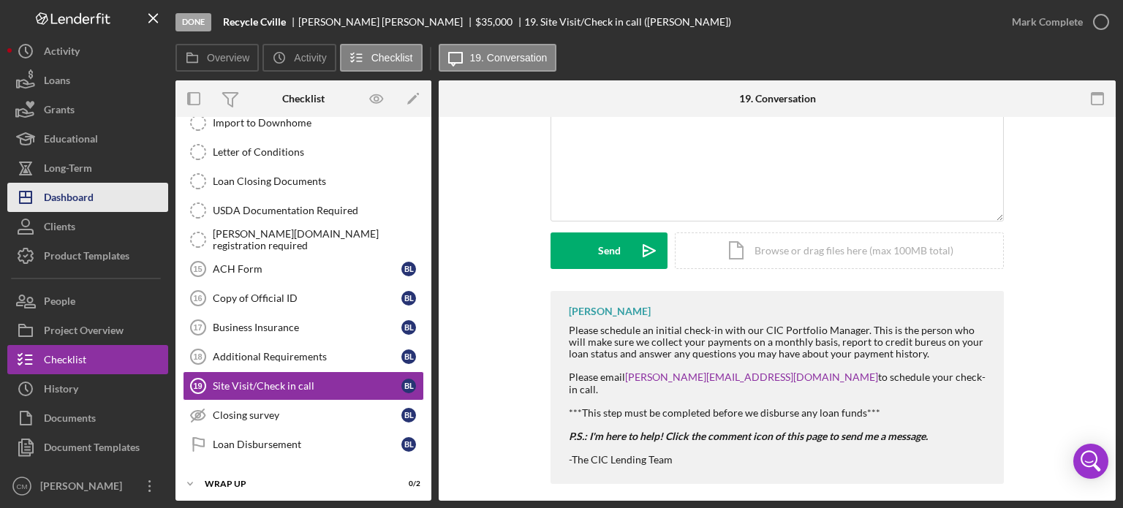
click at [85, 205] on div "Dashboard" at bounding box center [69, 199] width 50 height 33
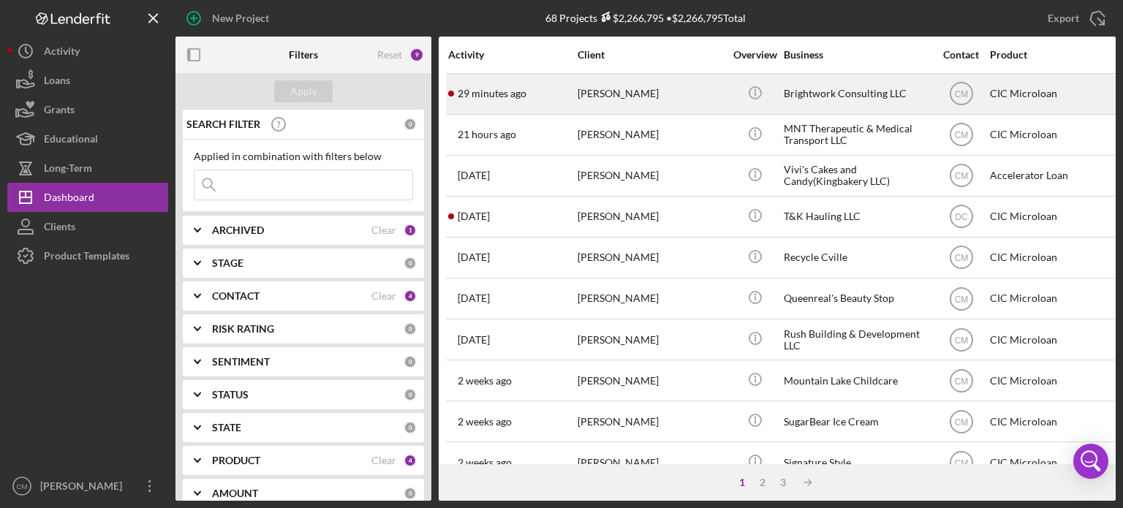
click at [667, 97] on div "[PERSON_NAME]" at bounding box center [651, 94] width 146 height 39
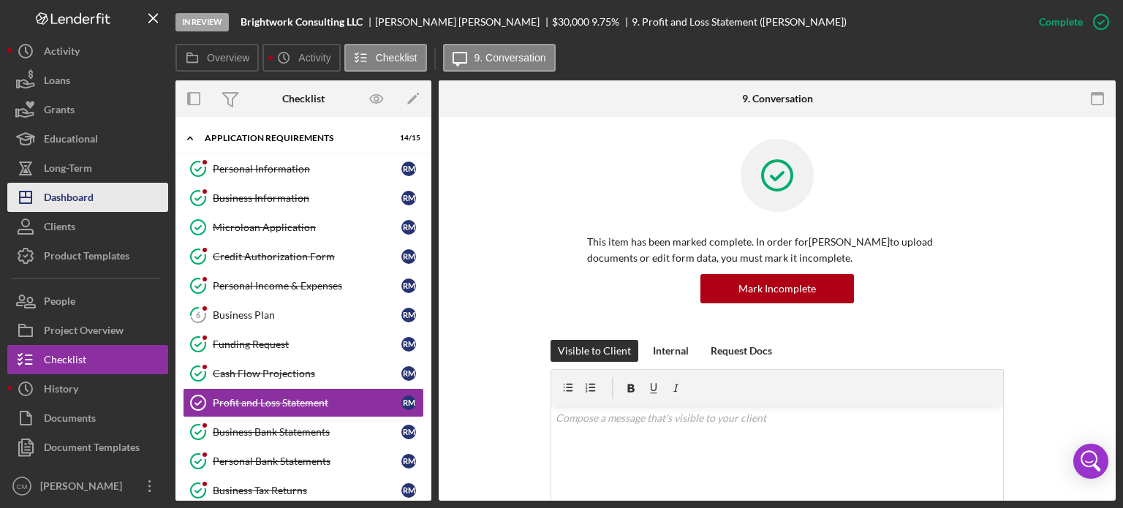
click at [75, 197] on div "Dashboard" at bounding box center [69, 199] width 50 height 33
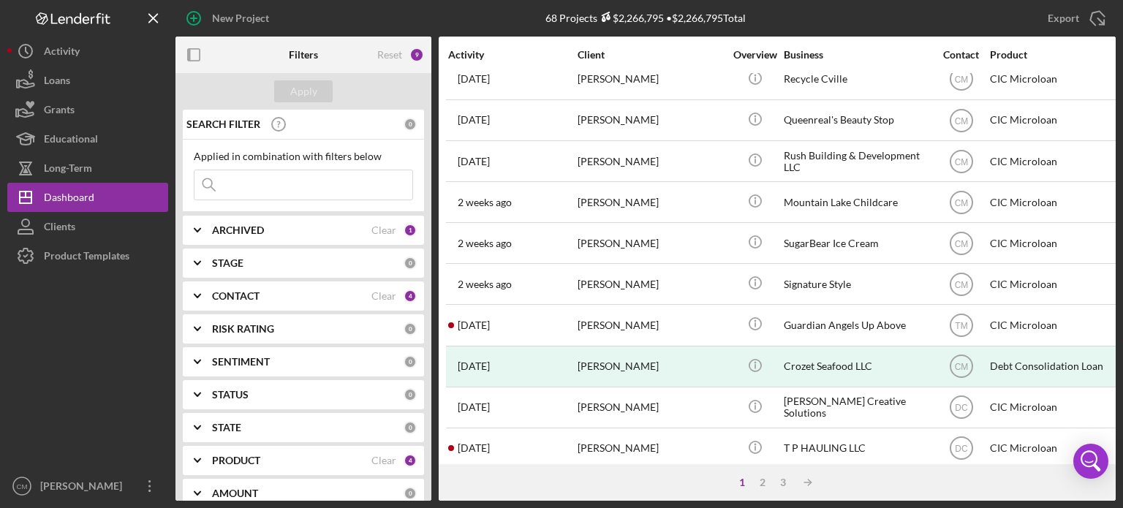
scroll to position [178, 0]
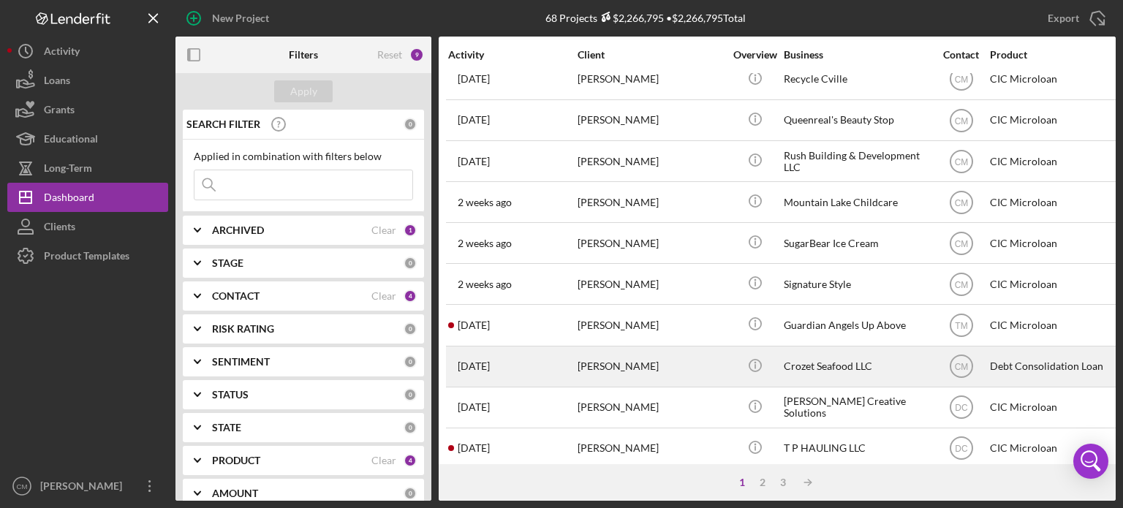
click at [681, 347] on div "[PERSON_NAME]" at bounding box center [651, 366] width 146 height 39
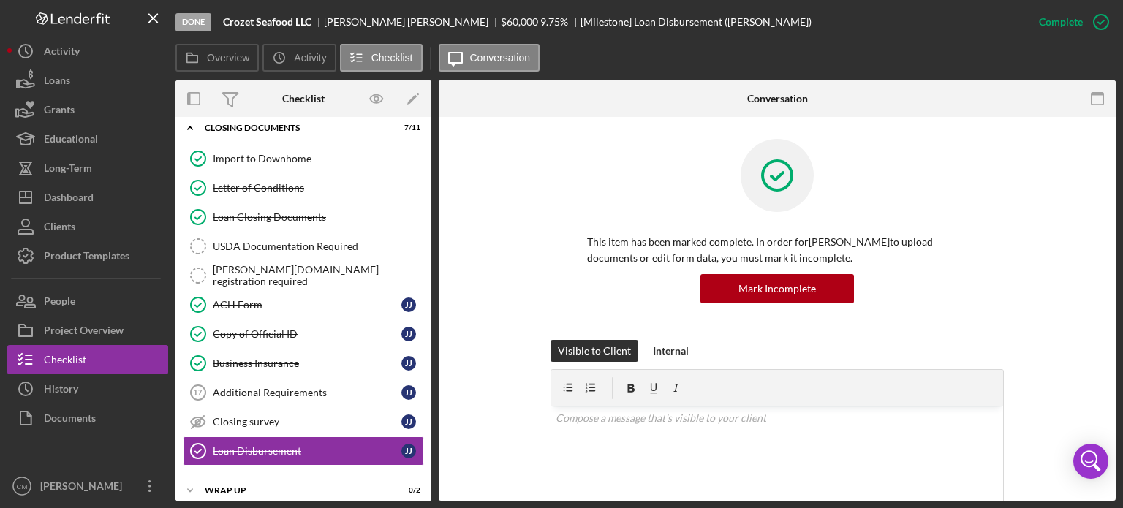
scroll to position [83, 0]
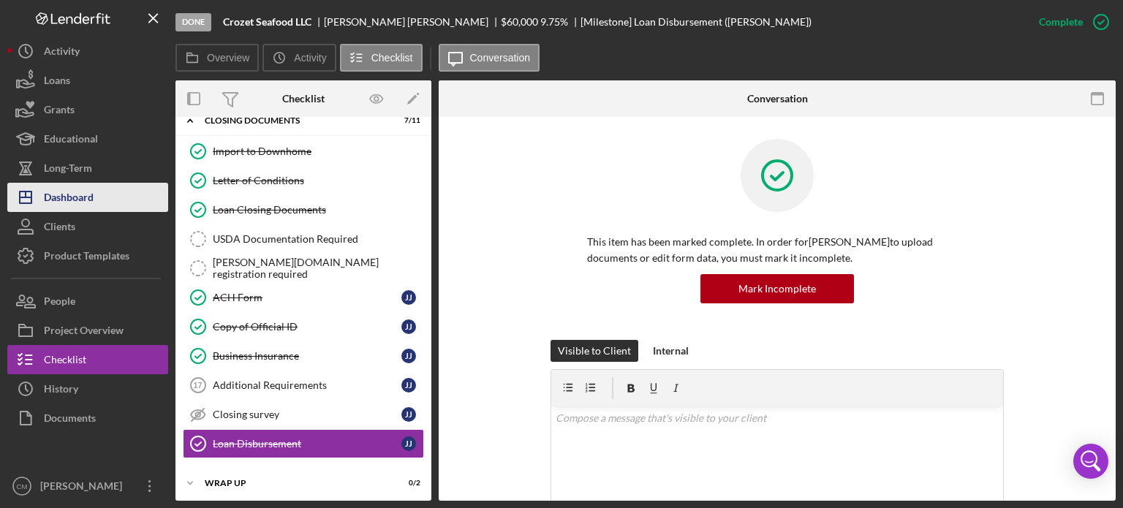
click at [100, 192] on button "Icon/Dashboard Dashboard" at bounding box center [87, 197] width 161 height 29
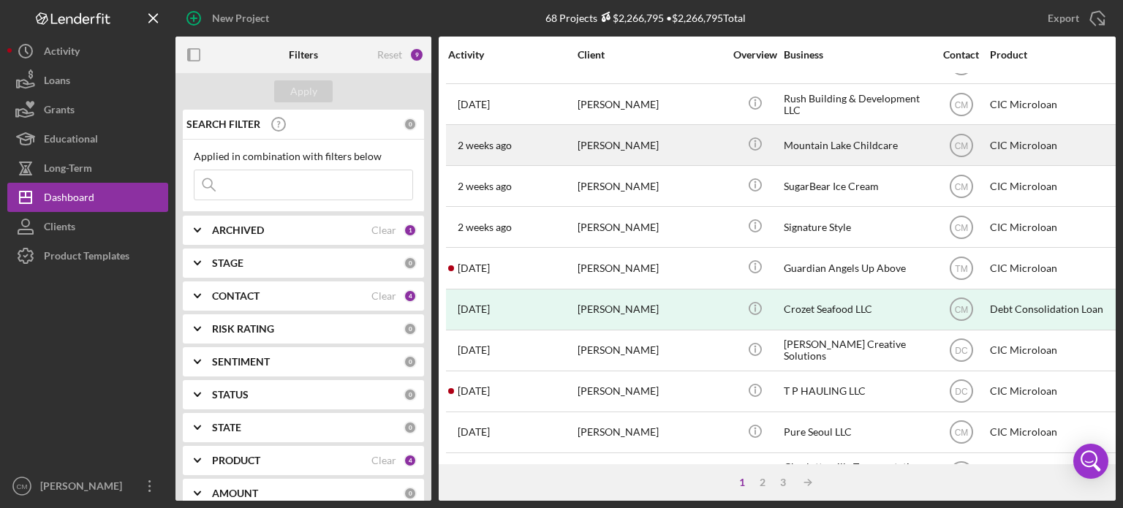
scroll to position [236, 0]
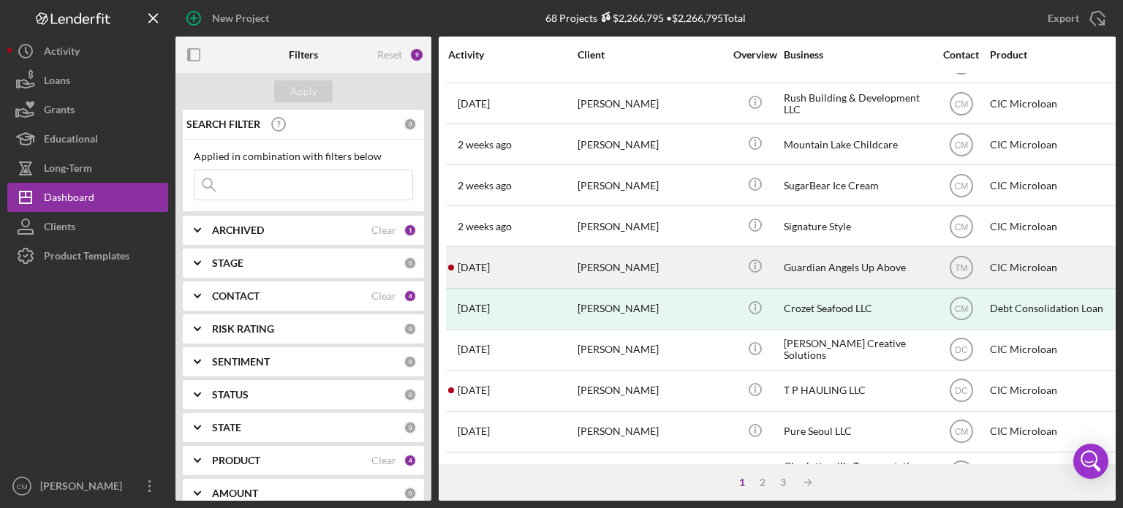
click at [684, 265] on div "[PERSON_NAME]" at bounding box center [651, 267] width 146 height 39
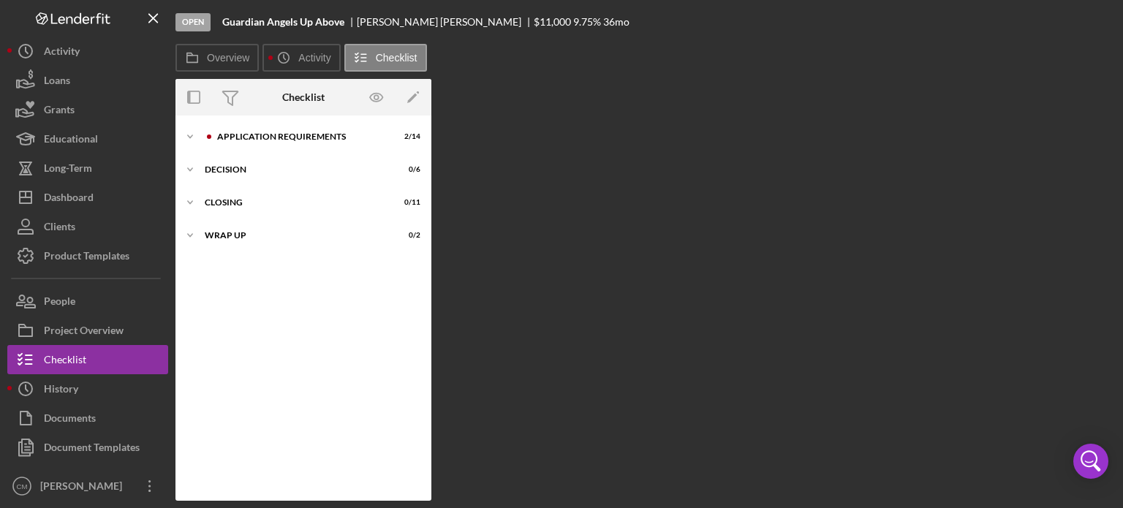
scroll to position [3, 0]
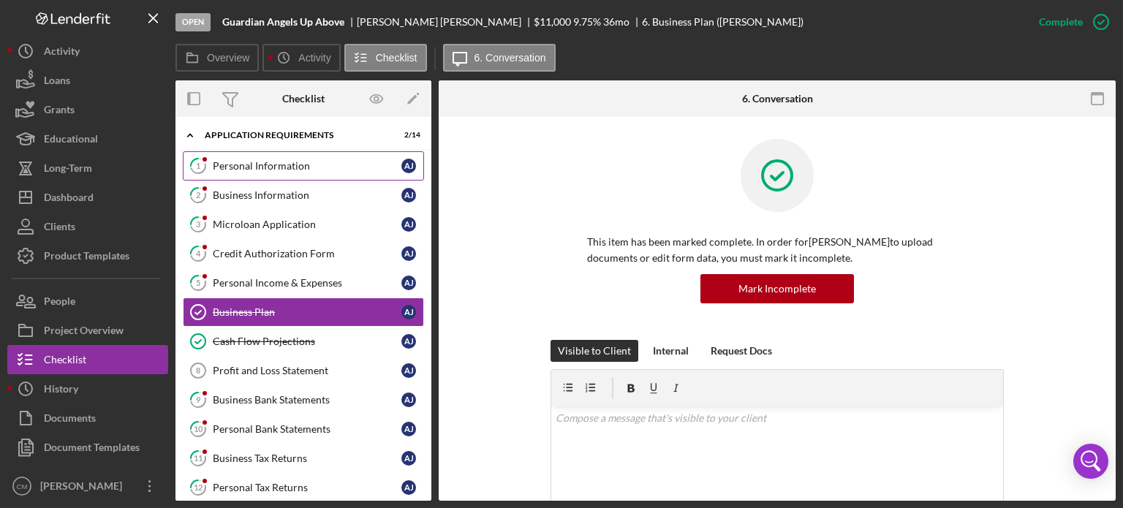
click at [248, 161] on div "Personal Information" at bounding box center [307, 166] width 189 height 12
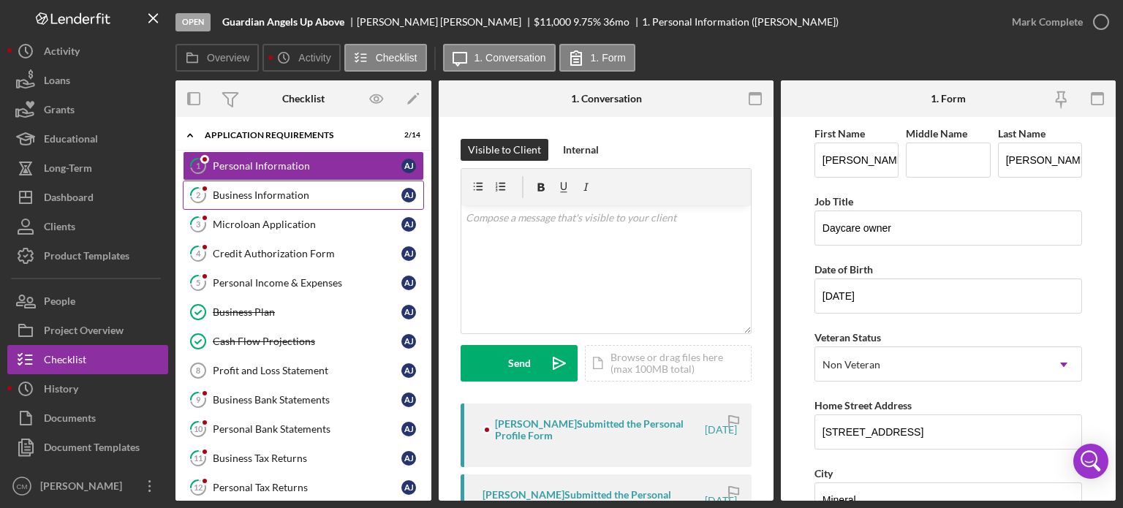
click at [279, 193] on div "Business Information" at bounding box center [307, 195] width 189 height 12
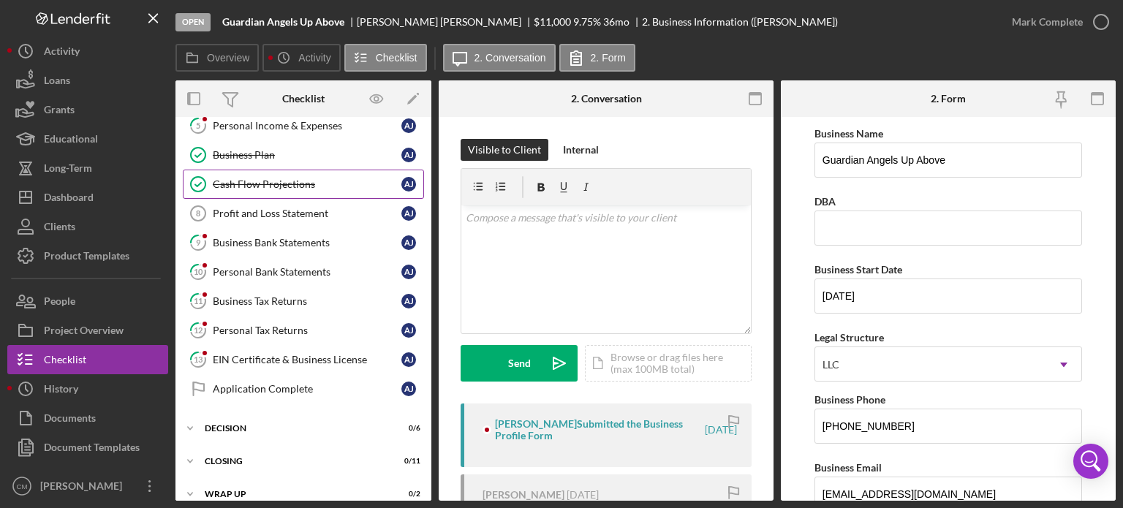
scroll to position [171, 0]
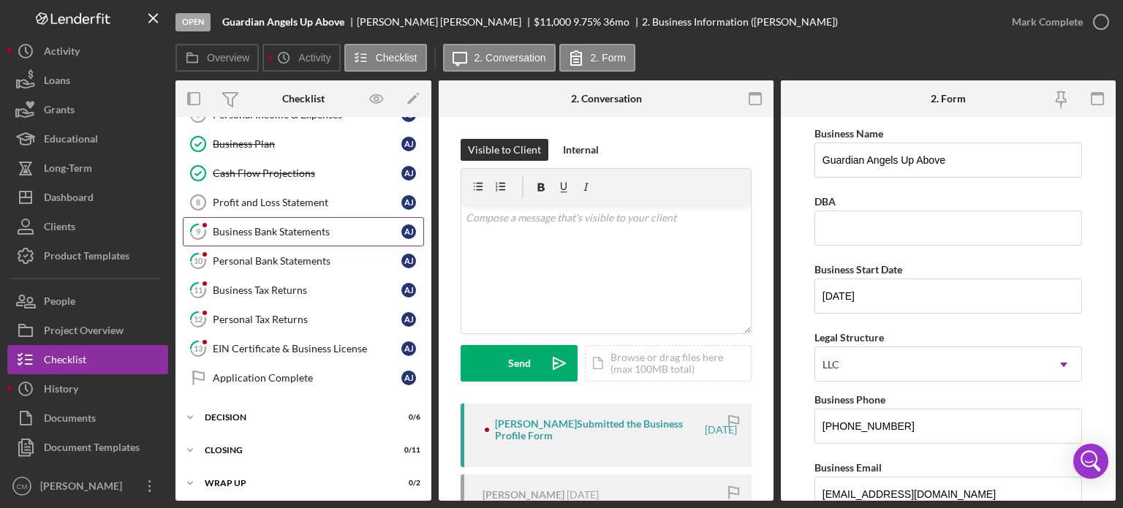
click at [253, 239] on link "9 Business Bank Statements A J" at bounding box center [303, 231] width 241 height 29
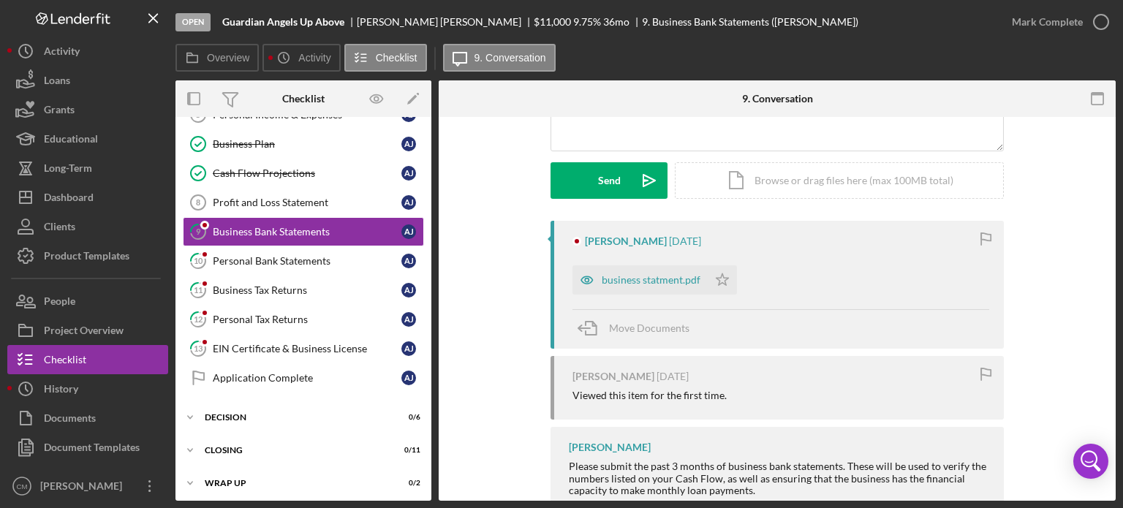
scroll to position [184, 0]
click at [585, 280] on icon "button" at bounding box center [587, 280] width 4 height 4
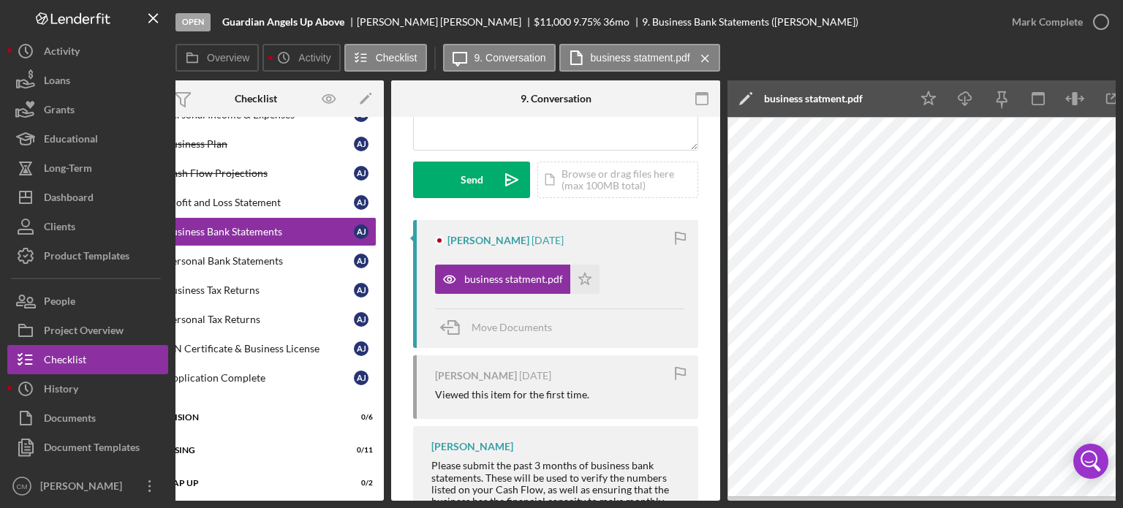
scroll to position [0, 0]
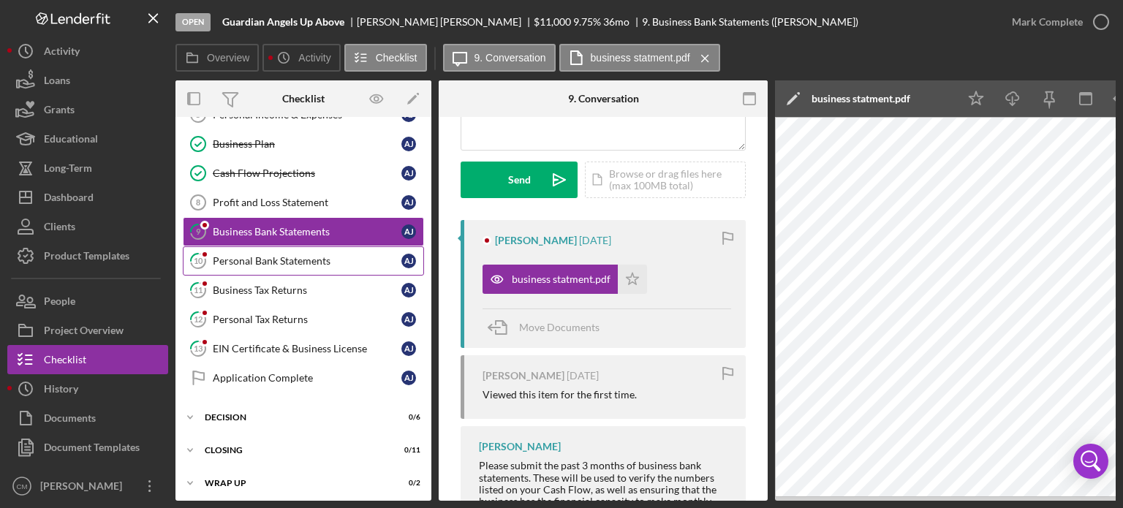
click at [262, 259] on div "Personal Bank Statements" at bounding box center [307, 261] width 189 height 12
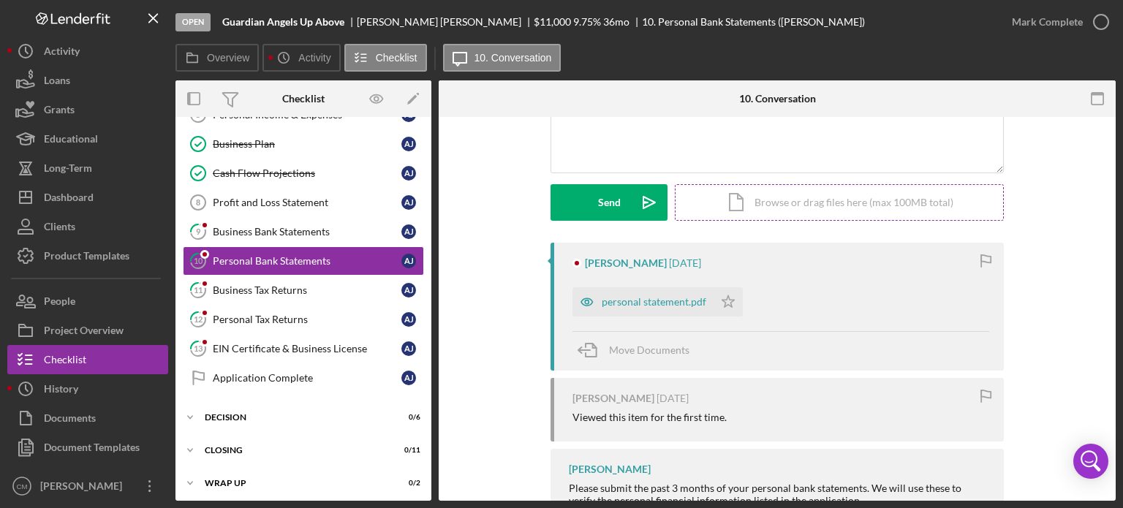
scroll to position [163, 0]
click at [585, 301] on icon "button" at bounding box center [587, 300] width 4 height 4
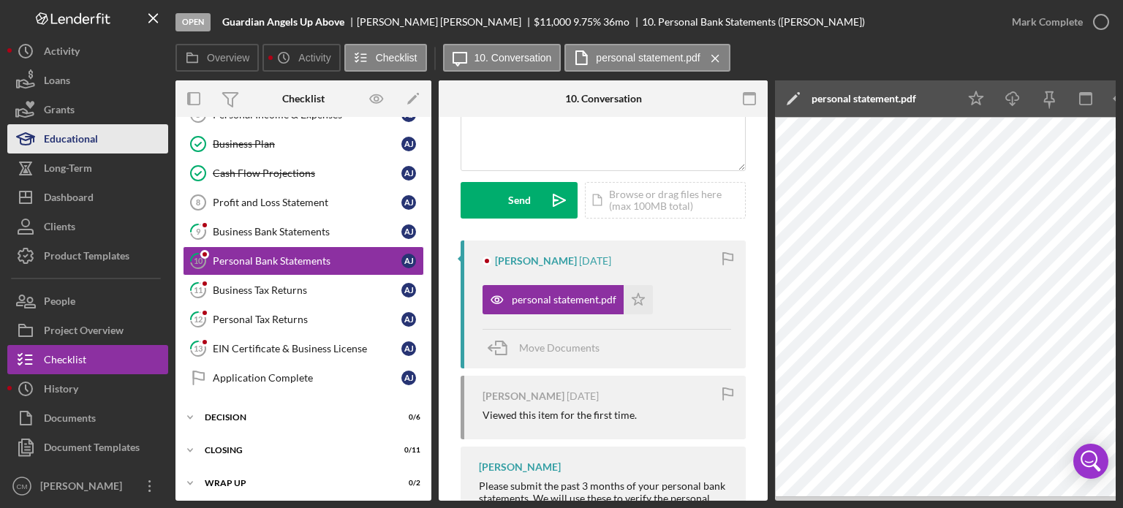
click at [86, 145] on div "Educational" at bounding box center [71, 140] width 54 height 33
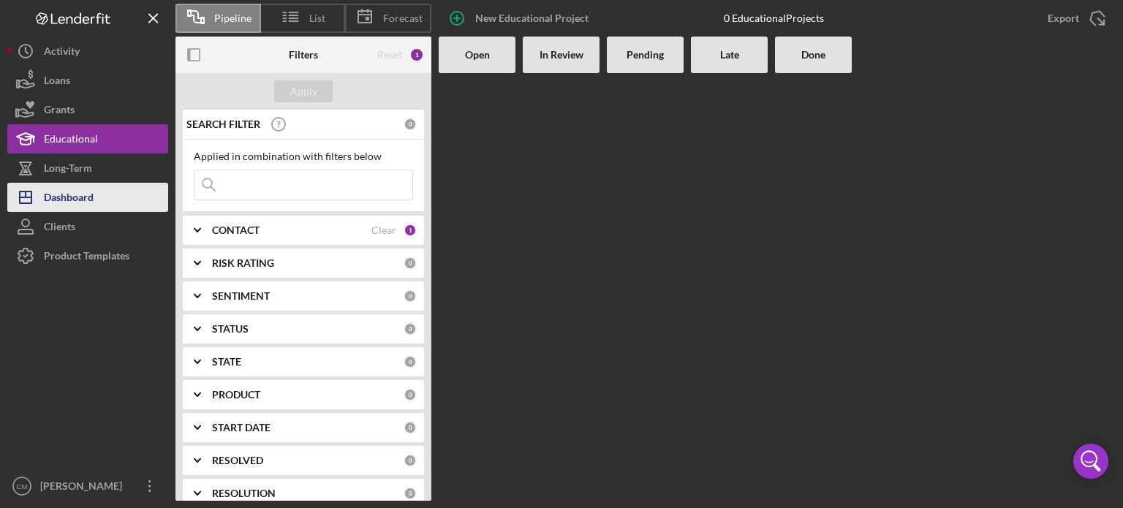
click at [91, 196] on div "Dashboard" at bounding box center [69, 199] width 50 height 33
